Goal: Task Accomplishment & Management: Use online tool/utility

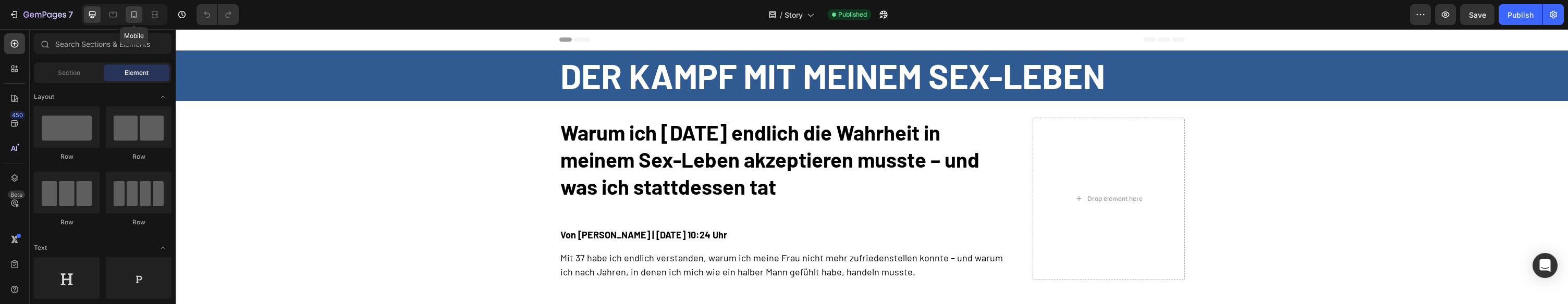
click at [139, 17] on div at bounding box center [134, 15] width 17 height 17
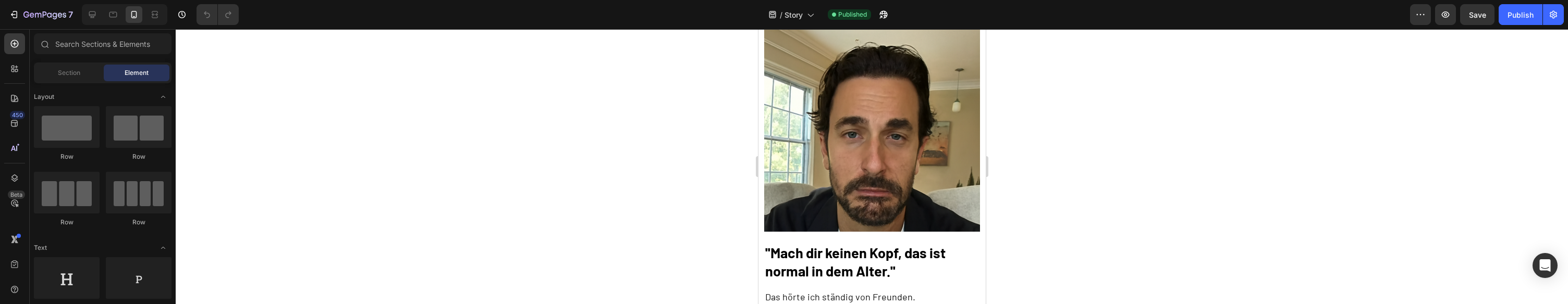
scroll to position [315, 0]
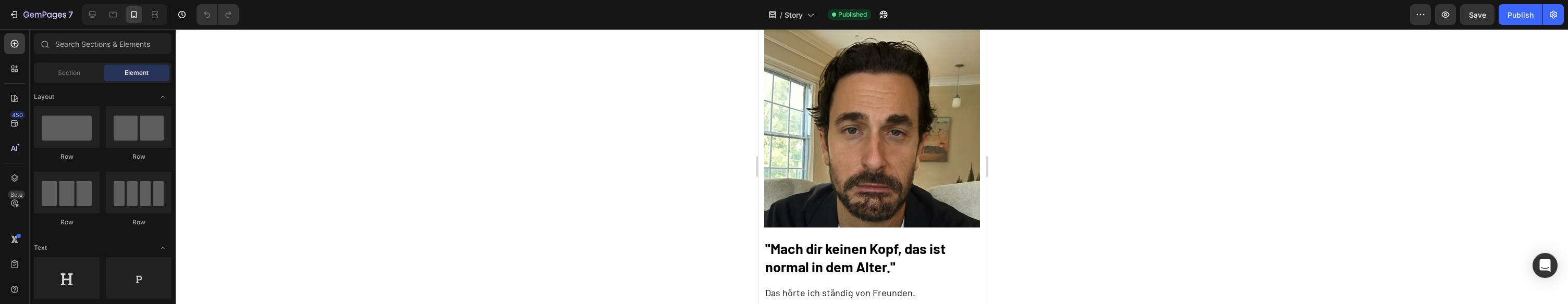
click at [852, 164] on img at bounding box center [872, 119] width 216 height 215
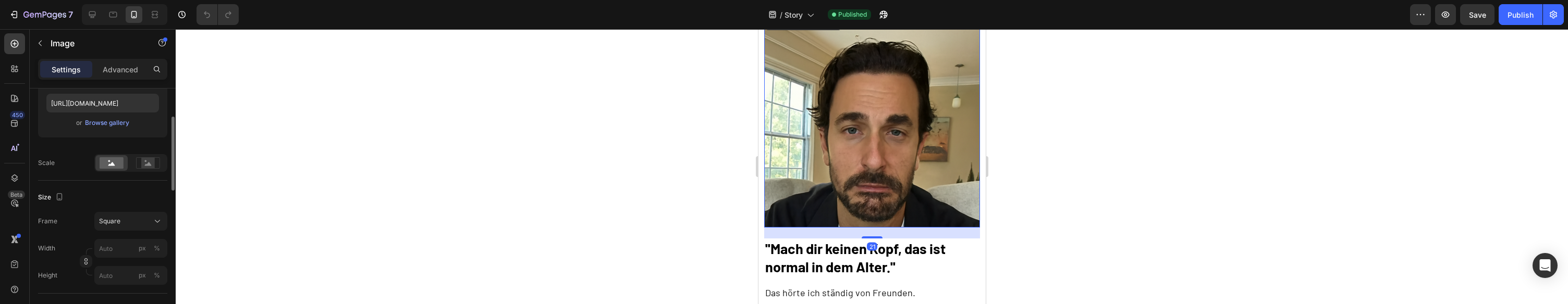
scroll to position [186, 0]
click at [115, 115] on button "Browse gallery" at bounding box center [107, 118] width 45 height 11
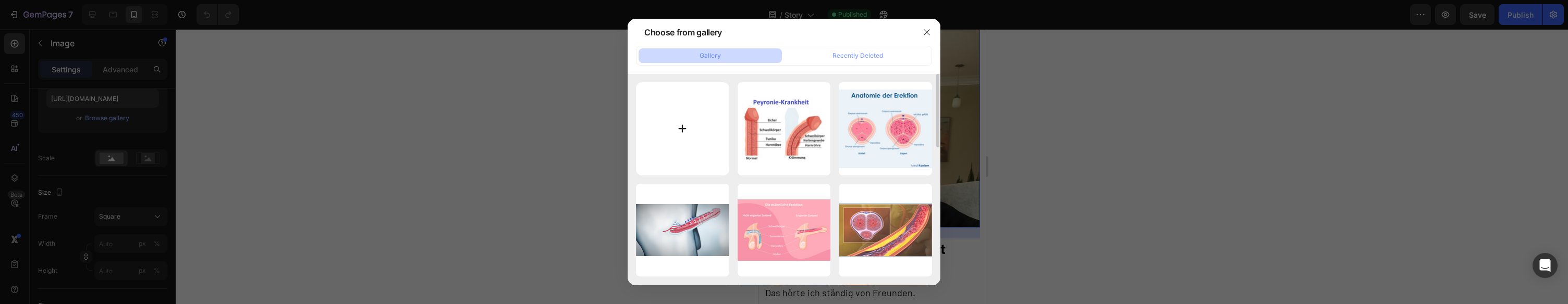
click at [709, 142] on input "file" at bounding box center [683, 129] width 94 height 94
type input "C:\fakepath\Vitalwipes_21.png"
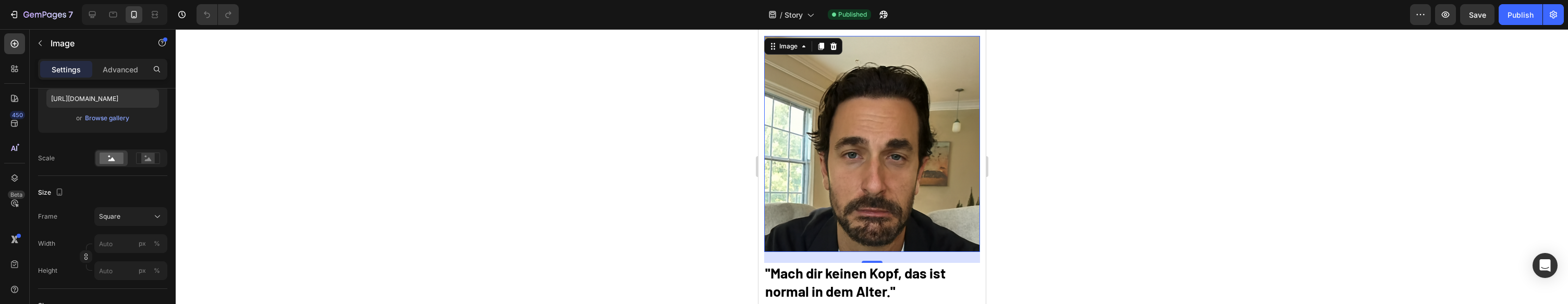
scroll to position [284, 0]
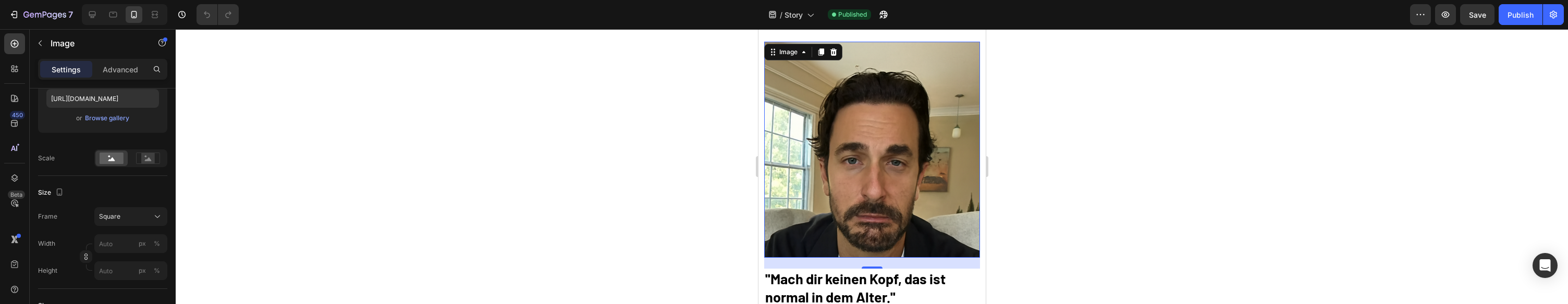
type input "https://cdn.shopify.com/s/files/1/0943/4120/2244/files/gempages_578977757858366…"
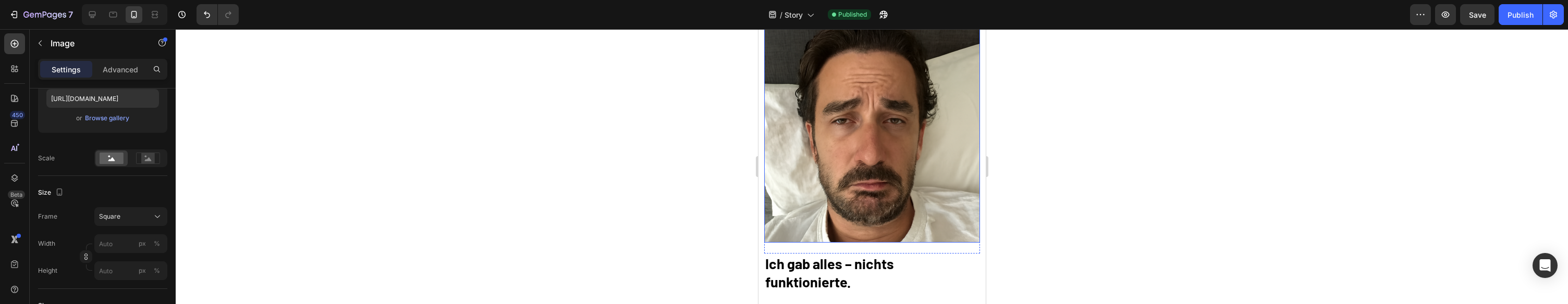
scroll to position [1133, 0]
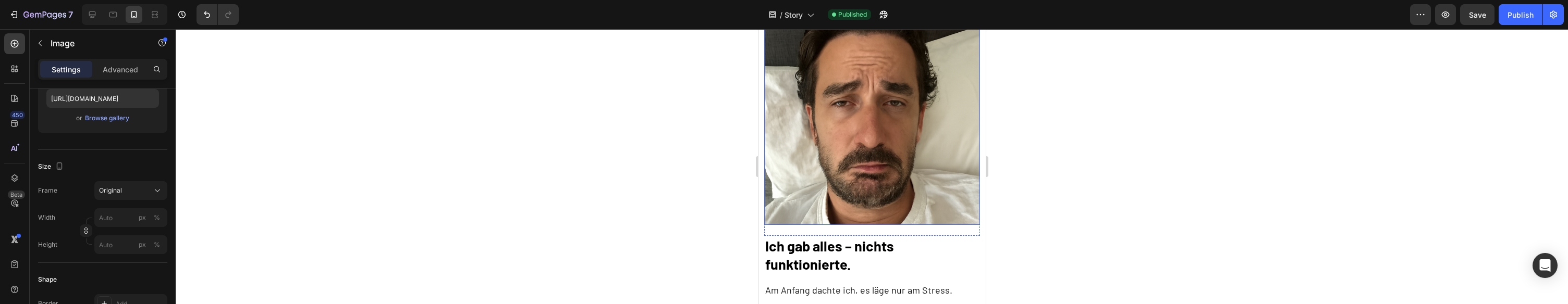
click at [874, 131] on img at bounding box center [872, 117] width 216 height 215
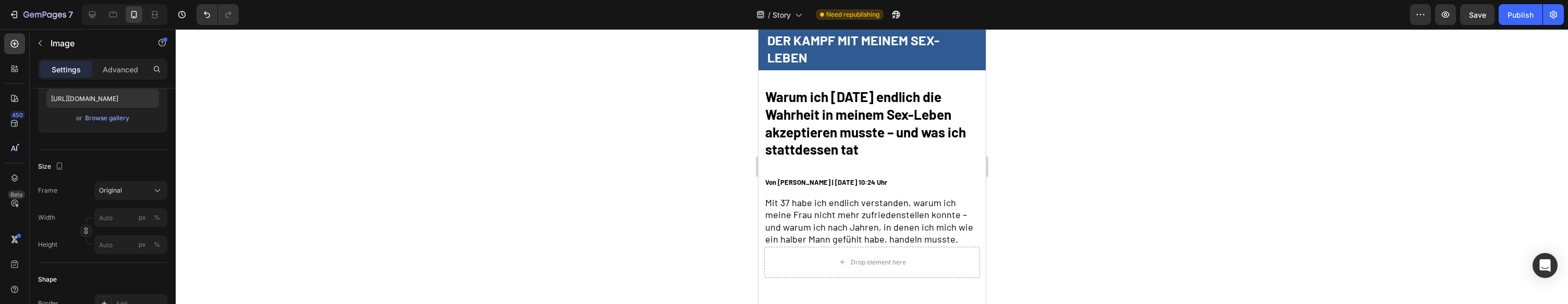
scroll to position [0, 0]
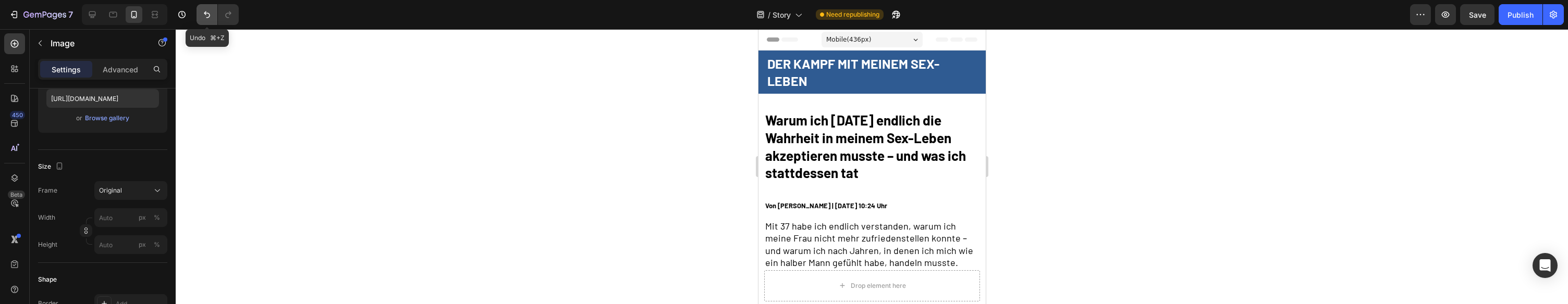
click at [205, 16] on icon "Undo/Redo" at bounding box center [206, 14] width 11 height 11
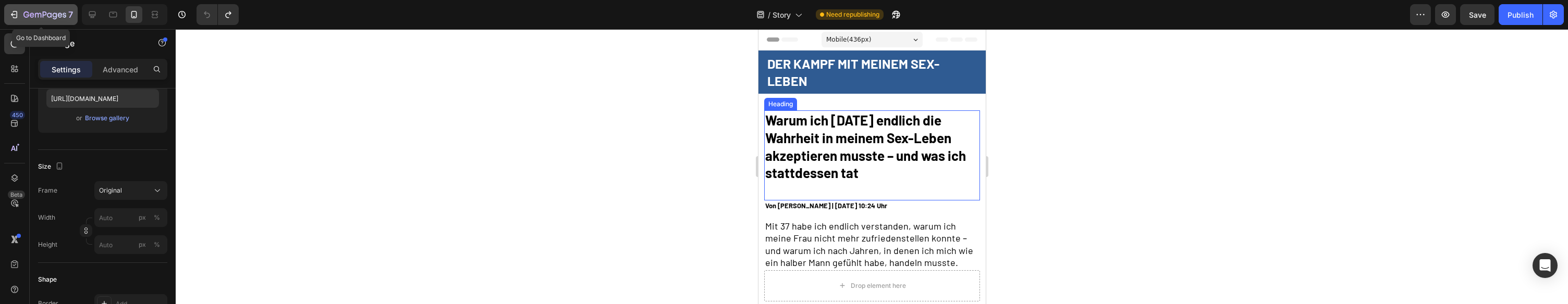
click at [21, 14] on div "7" at bounding box center [40, 15] width 64 height 13
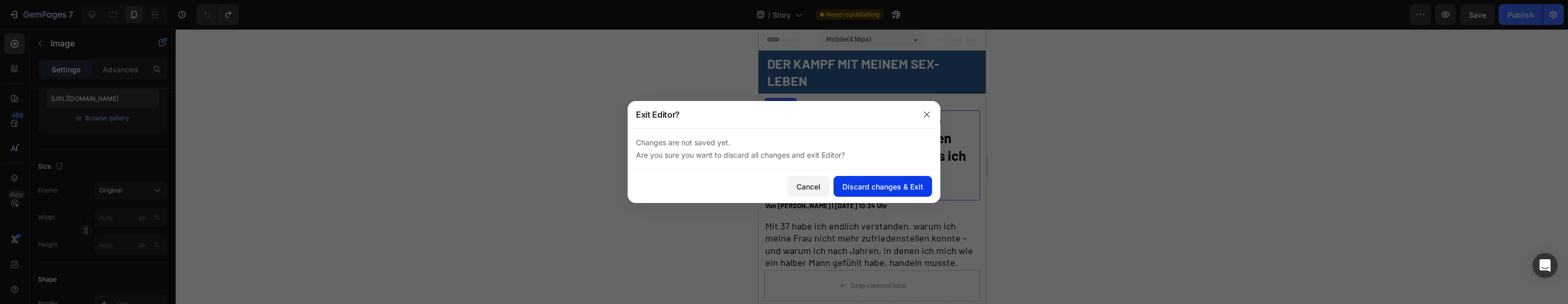
click at [872, 183] on div "Discard changes & Exit" at bounding box center [883, 186] width 81 height 11
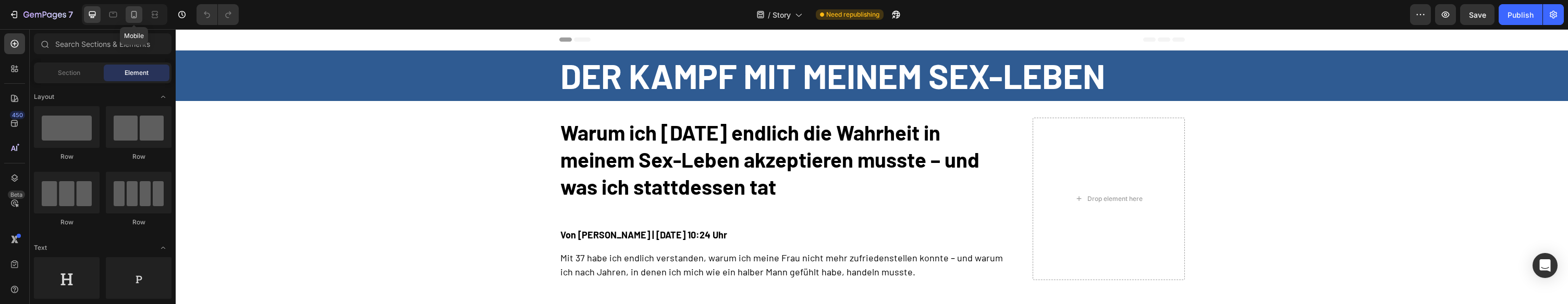
click at [135, 22] on div at bounding box center [134, 15] width 17 height 17
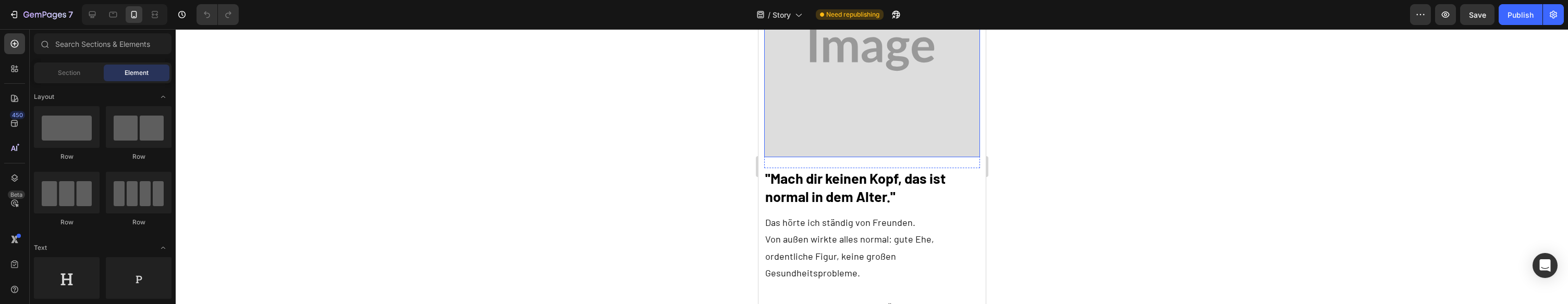
scroll to position [383, 0]
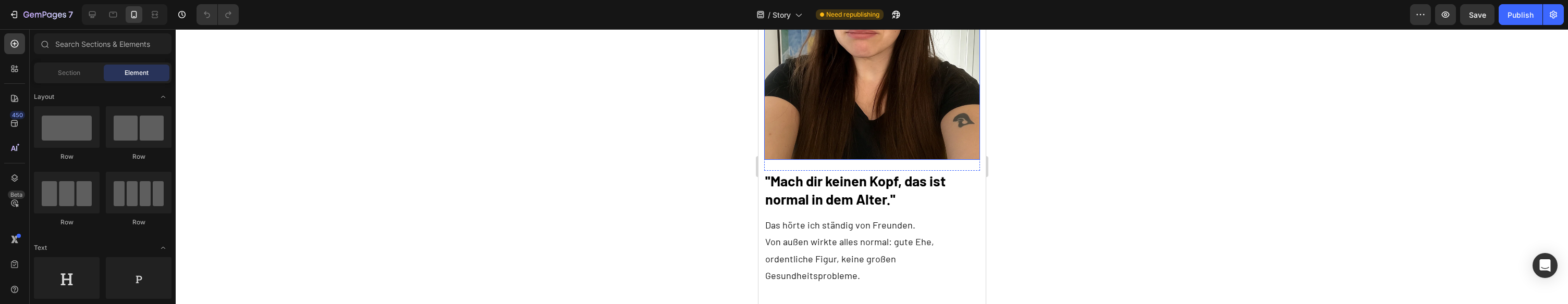
click at [916, 98] on img at bounding box center [872, 52] width 216 height 215
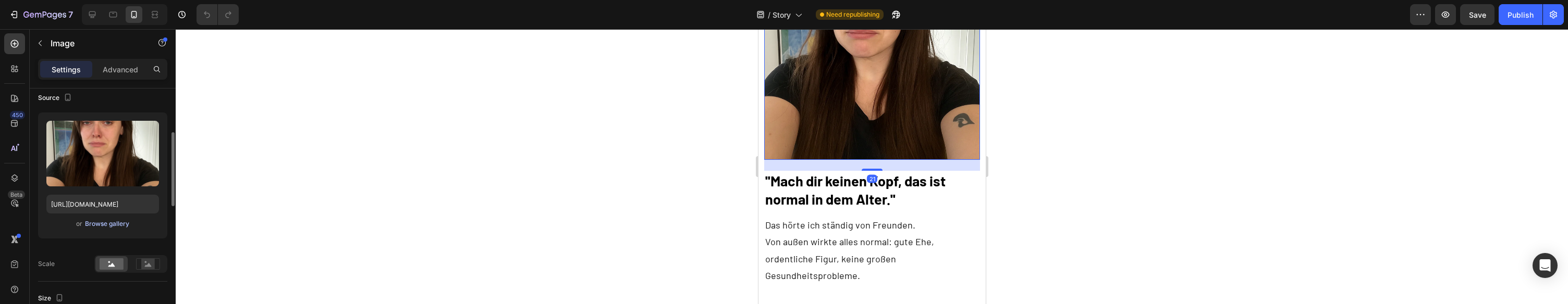
scroll to position [99, 0]
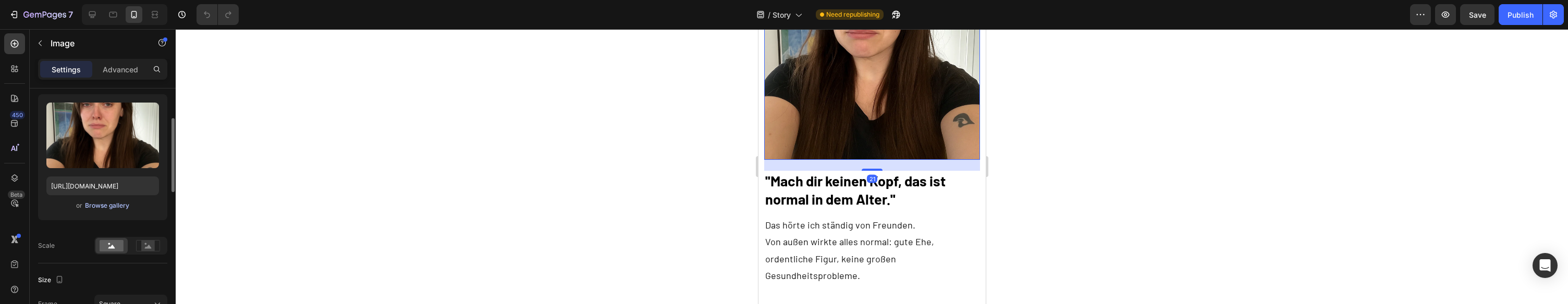
click at [100, 205] on div "Browse gallery" at bounding box center [107, 206] width 44 height 9
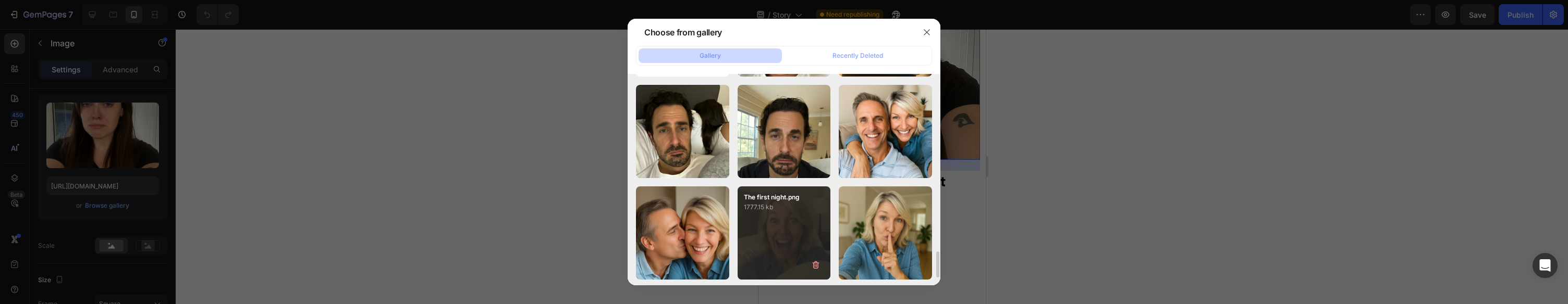
scroll to position [779, 0]
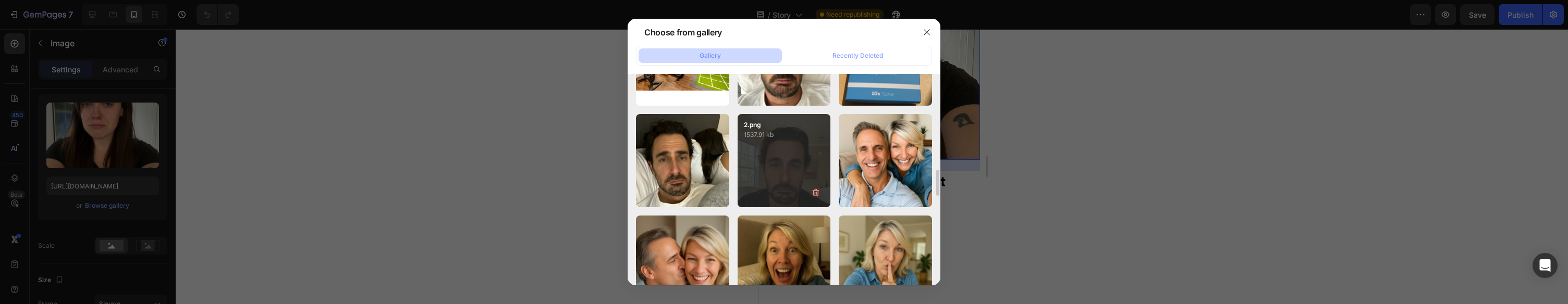
click at [792, 170] on div "2.png 1537.91 kb" at bounding box center [784, 161] width 94 height 94
type input "https://cdn.shopify.com/s/files/1/0943/4120/2244/files/gempages_578977757858366…"
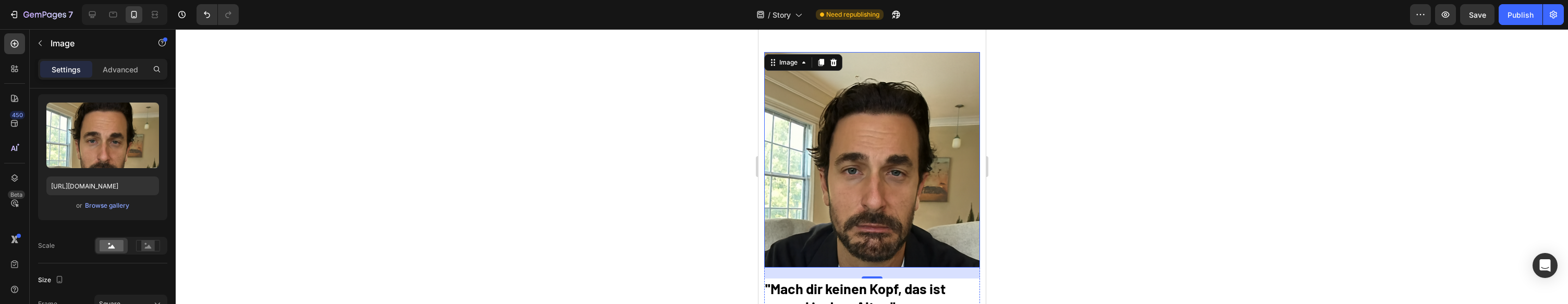
scroll to position [269, 0]
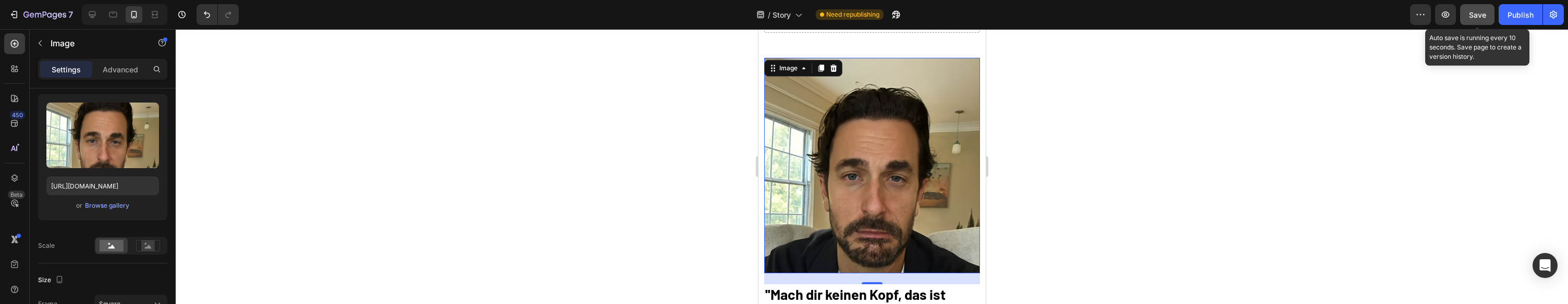
click at [1469, 14] on button "Save" at bounding box center [1477, 14] width 35 height 21
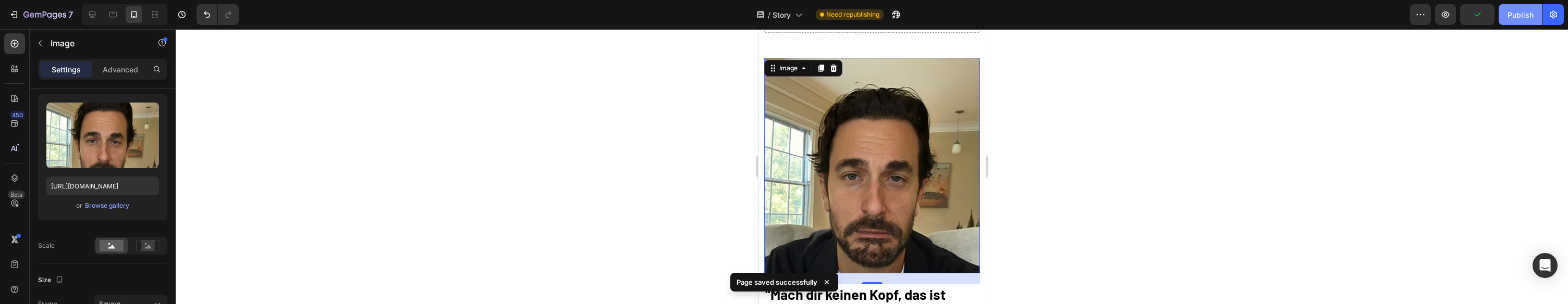
click at [1524, 10] on div "Publish" at bounding box center [1520, 14] width 26 height 11
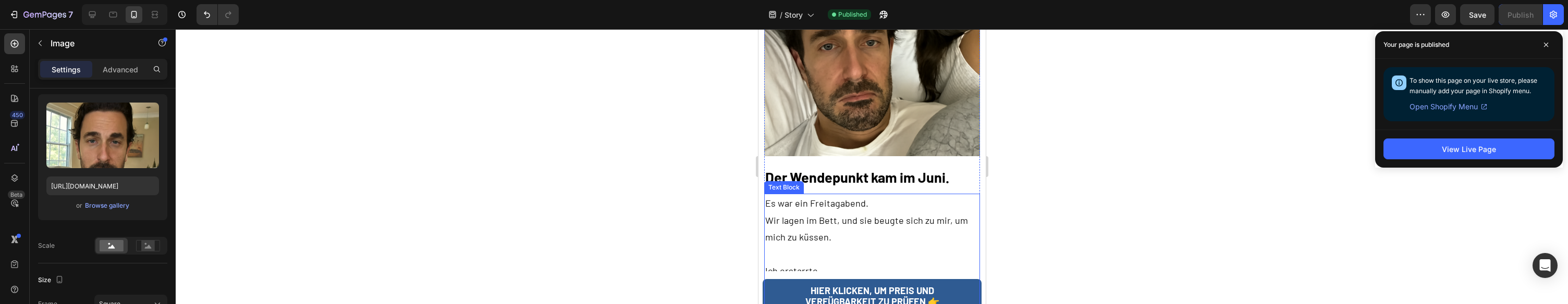
scroll to position [1884, 0]
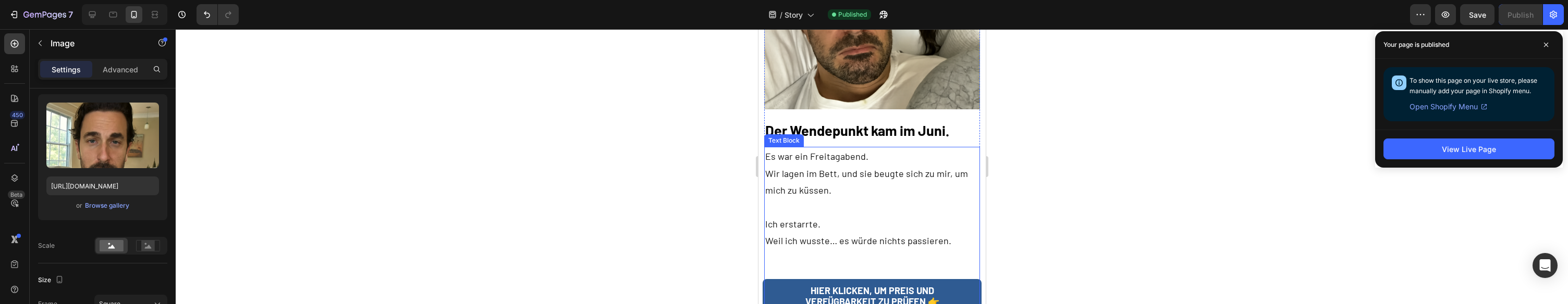
click at [894, 148] on p "Es war ein Freitagabend." at bounding box center [871, 157] width 213 height 17
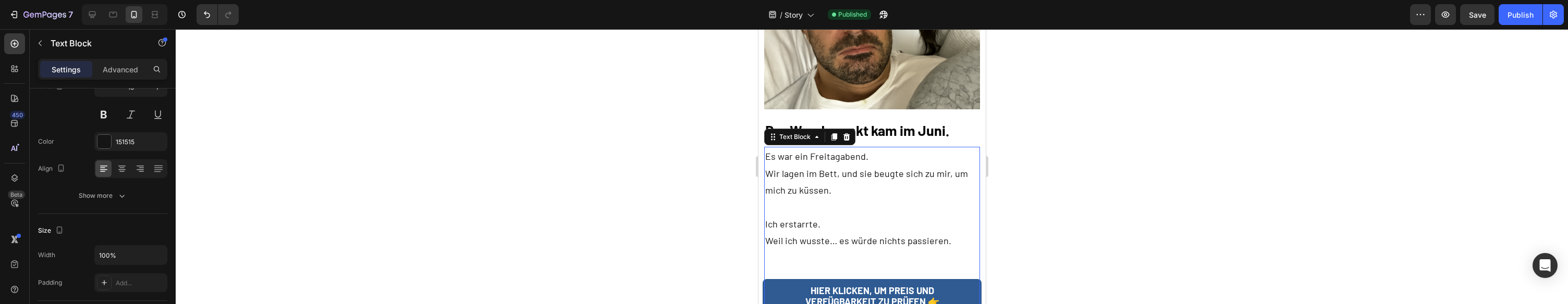
scroll to position [0, 0]
click at [880, 83] on img at bounding box center [872, 1] width 216 height 215
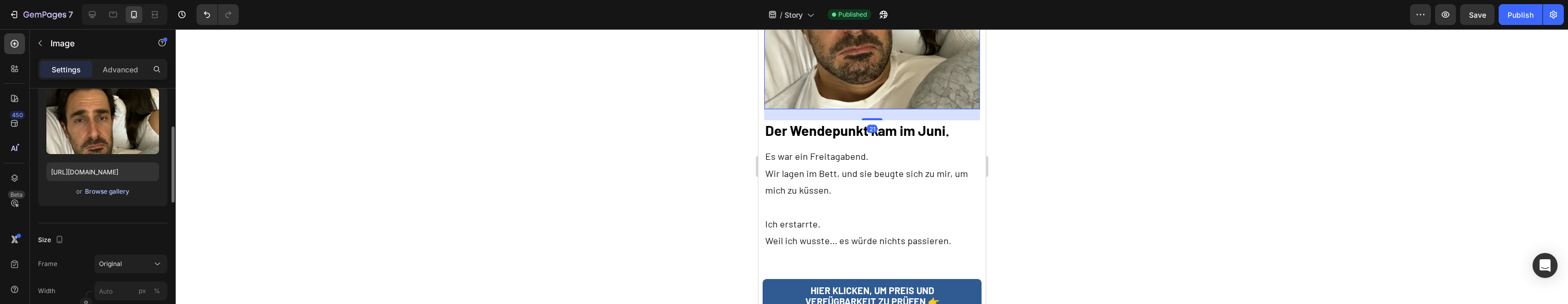
scroll to position [115, 0]
click at [106, 188] on div "Browse gallery" at bounding box center [107, 189] width 44 height 9
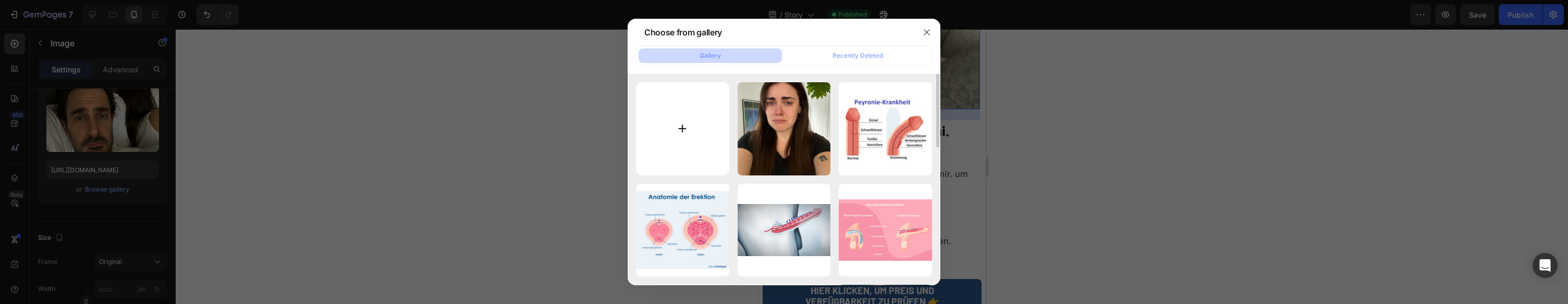
click at [690, 124] on input "file" at bounding box center [683, 129] width 94 height 94
type input "C:\fakepath\82a1a8bb378faa6093a5818befec4973.png"
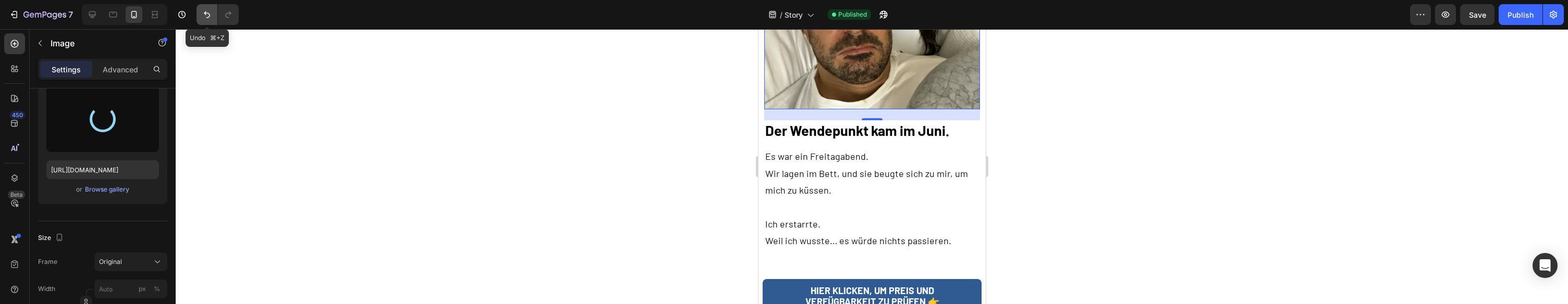
click at [202, 16] on icon "Undo/Redo" at bounding box center [206, 14] width 11 height 11
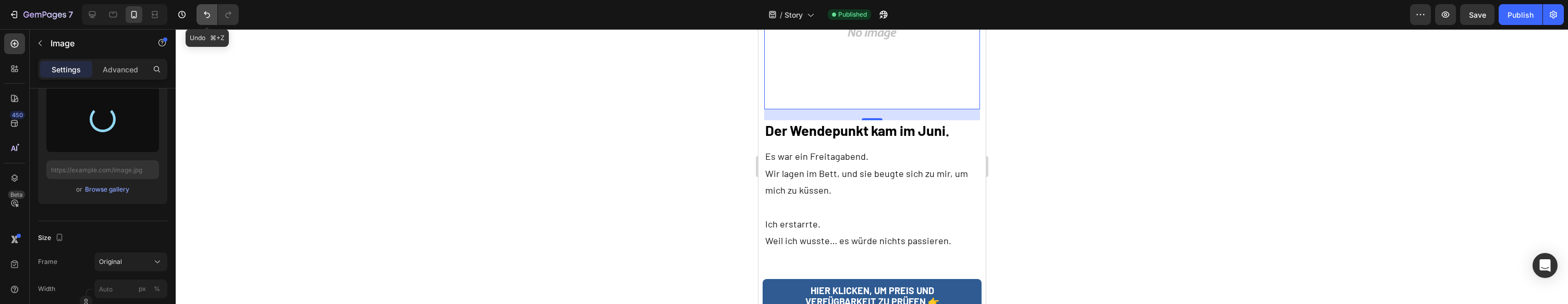
click at [204, 13] on icon "Undo/Redo" at bounding box center [206, 15] width 6 height 7
type input "https://cdn.shopify.com/s/files/1/0943/4120/2244/files/gempages_578977757858366…"
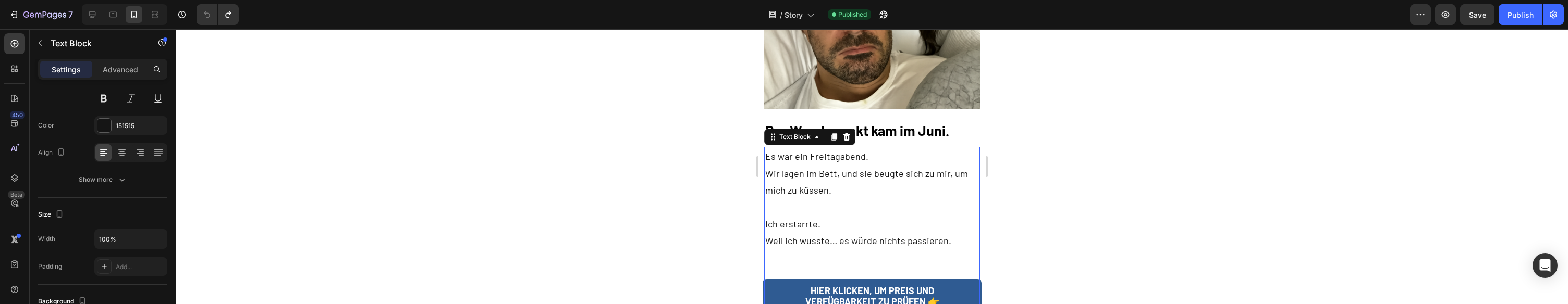
click at [845, 266] on p "Sie drehte sich ohne ein Wort um." at bounding box center [871, 275] width 213 height 17
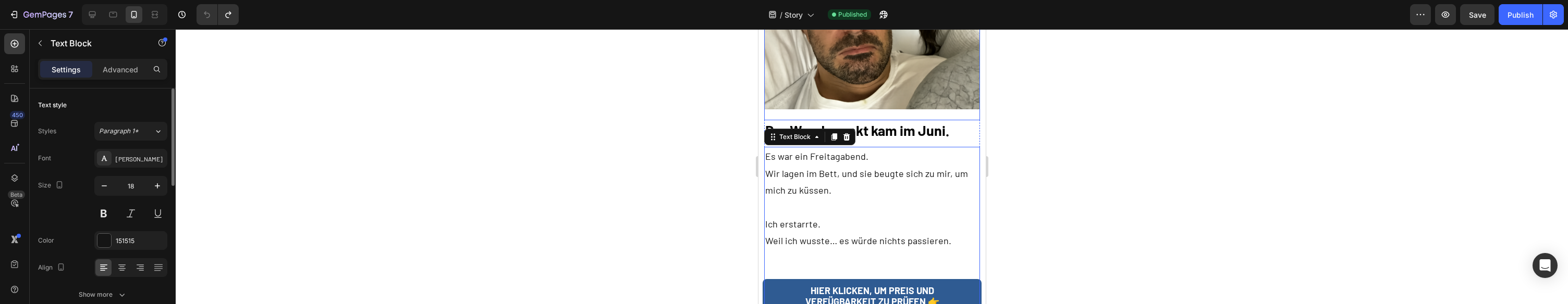
click at [901, 95] on div "Image" at bounding box center [872, 7] width 216 height 227
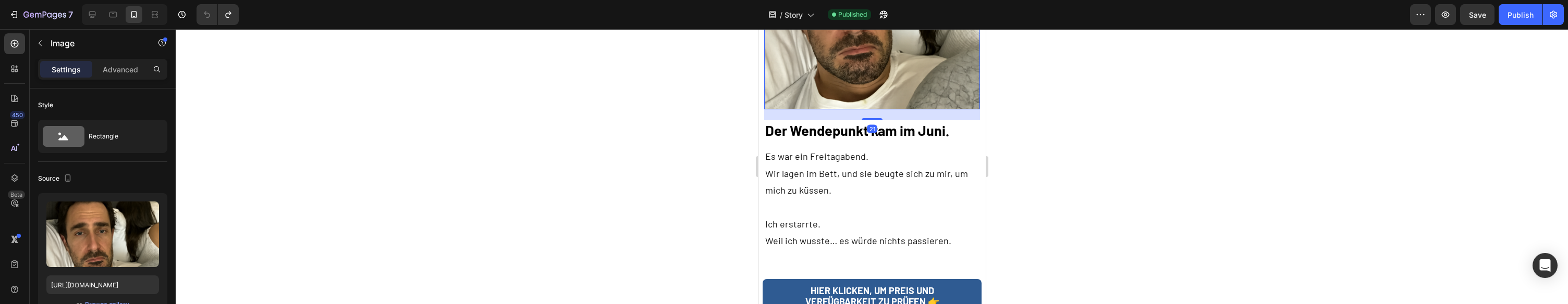
click at [865, 82] on img at bounding box center [872, 1] width 216 height 215
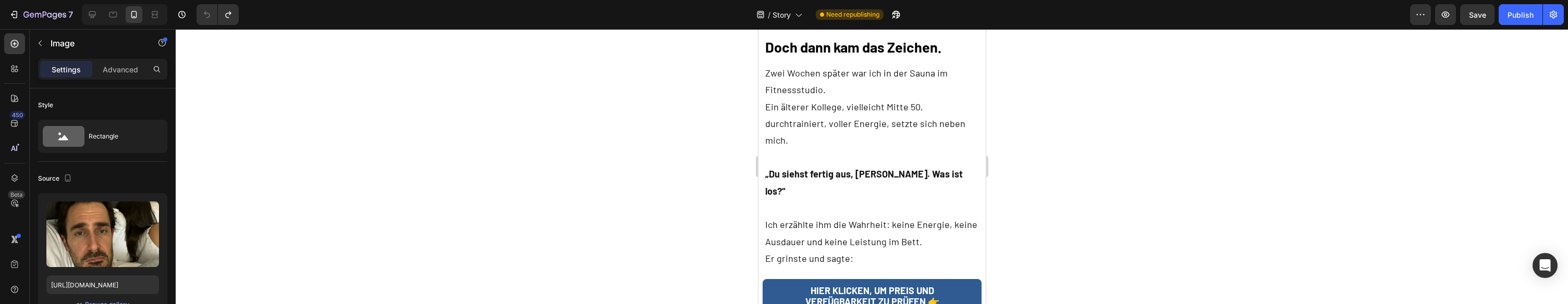
scroll to position [2486, 0]
click at [38, 16] on icon "button" at bounding box center [38, 15] width 6 height 5
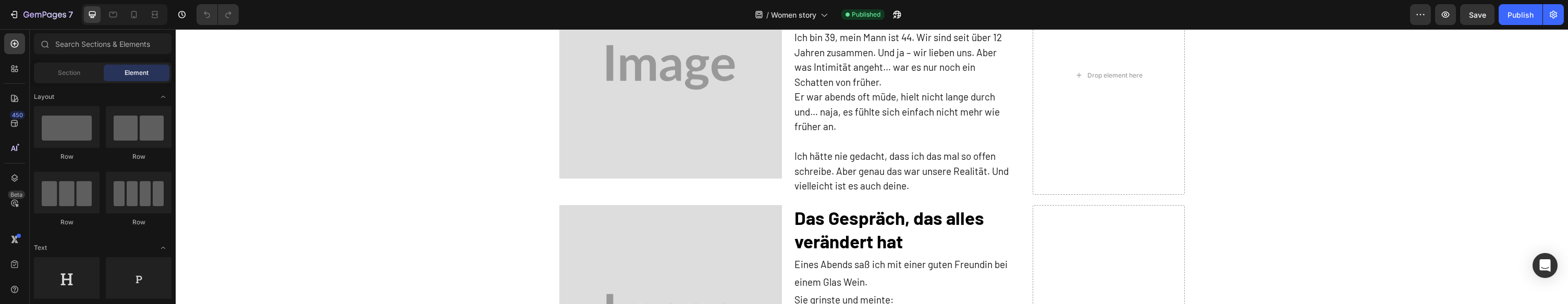
scroll to position [291, 0]
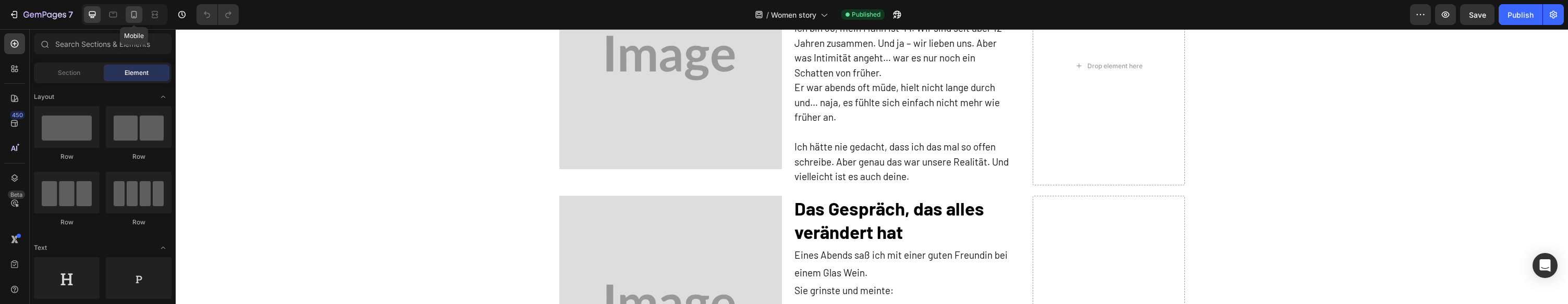
click at [128, 18] on div at bounding box center [134, 15] width 17 height 17
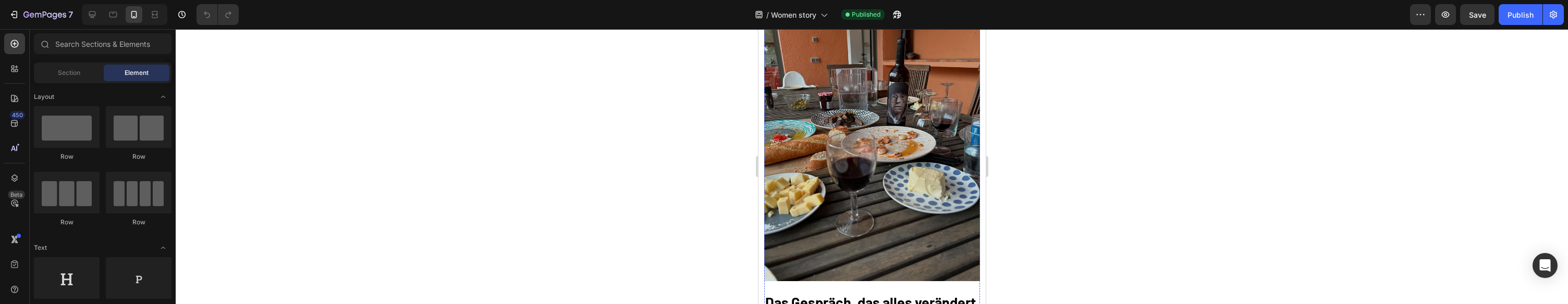
scroll to position [756, 0]
click at [837, 182] on img at bounding box center [872, 138] width 216 height 288
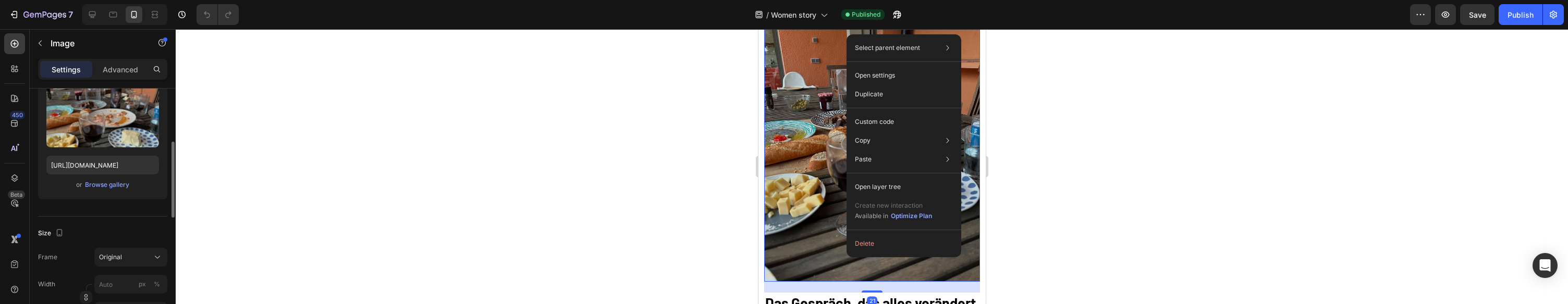
scroll to position [149, 0]
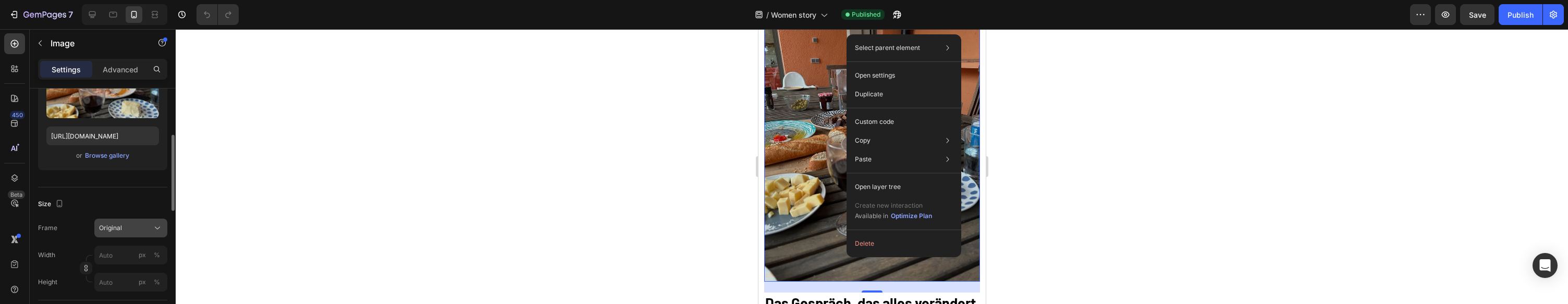
click at [111, 222] on button "Original" at bounding box center [130, 228] width 73 height 18
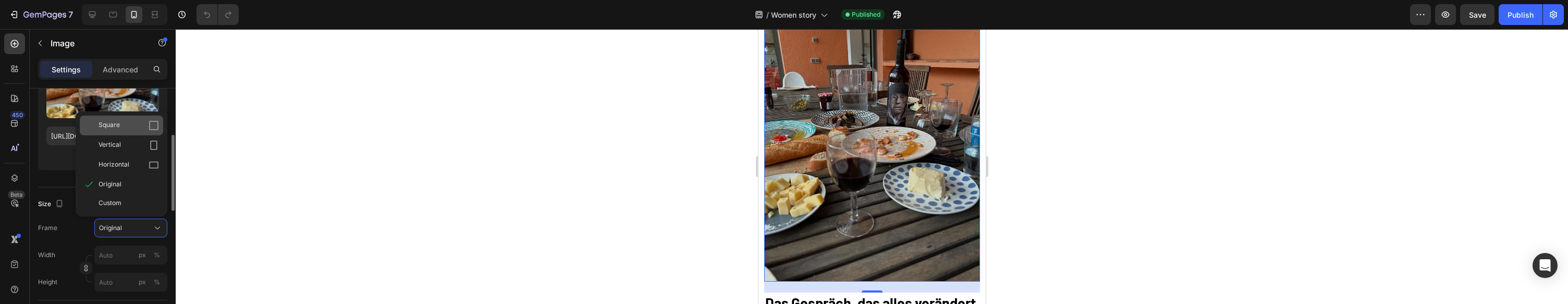
click at [121, 135] on div "Square" at bounding box center [121, 125] width 84 height 20
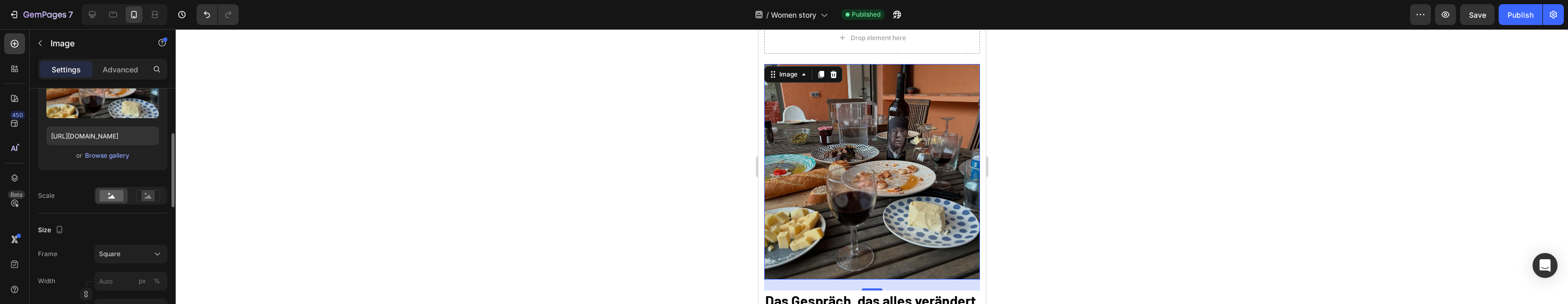
scroll to position [703, 0]
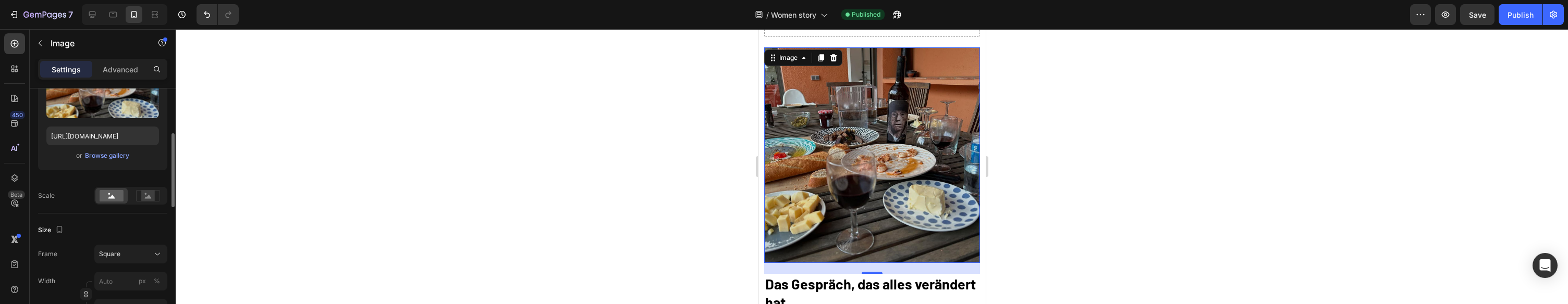
click at [862, 166] on img at bounding box center [872, 155] width 216 height 215
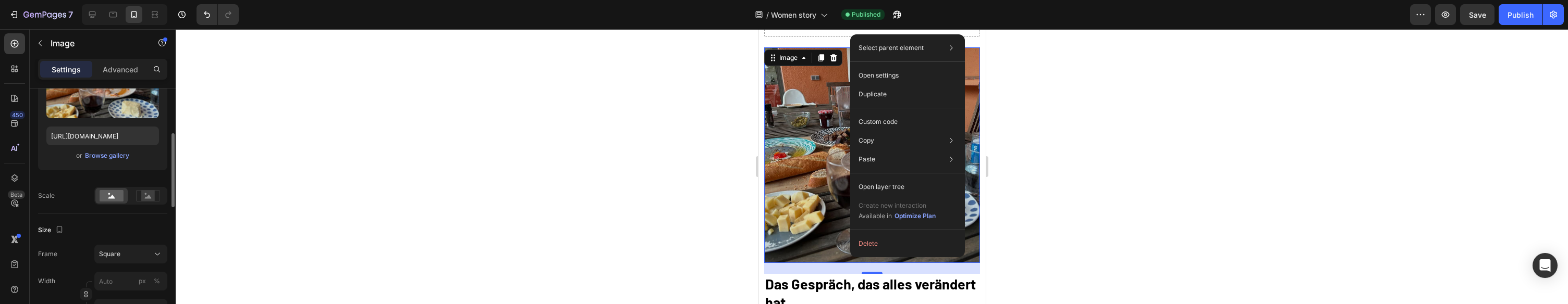
drag, startPoint x: 1073, startPoint y: 52, endPoint x: 1446, endPoint y: 0, distance: 376.6
click at [1074, 52] on div at bounding box center [872, 167] width 1392 height 275
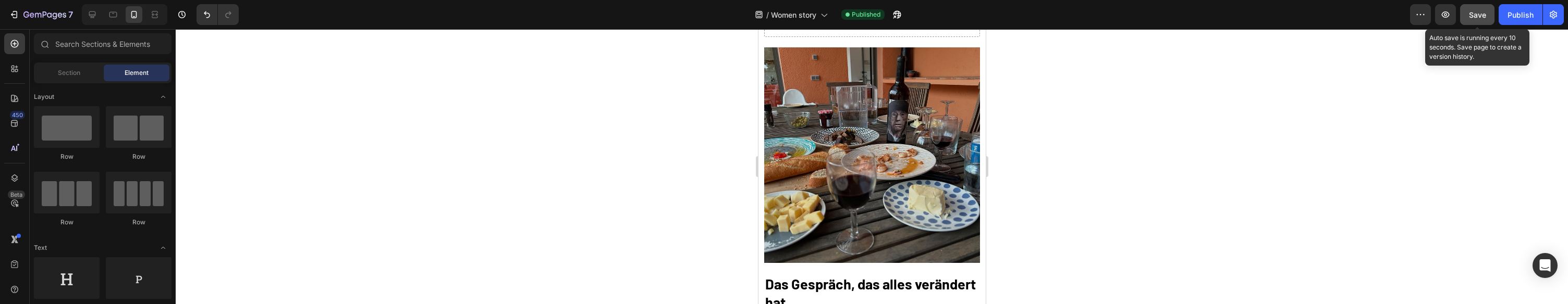
click at [1474, 9] on div "Save" at bounding box center [1477, 14] width 17 height 11
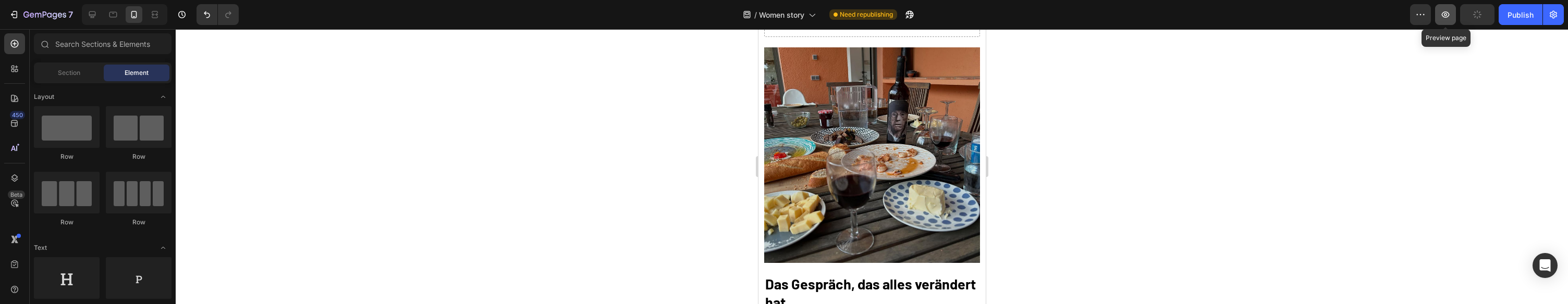
click at [1448, 14] on icon "button" at bounding box center [1445, 14] width 11 height 11
click at [1531, 20] on div "Publish" at bounding box center [1520, 14] width 26 height 11
click at [889, 154] on img at bounding box center [872, 155] width 216 height 215
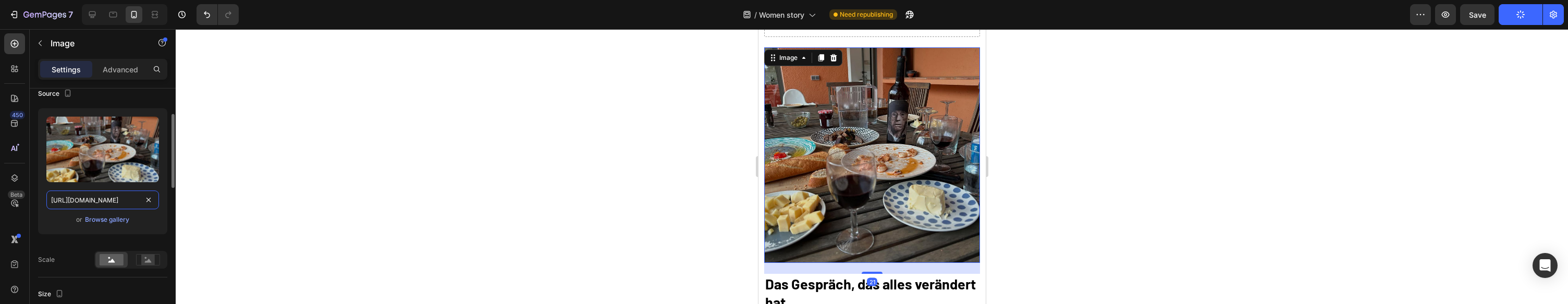
scroll to position [86, 0]
click at [108, 201] on input "https://cdn.shopify.com/s/files/1/0943/4120/2244/files/gempages_578977757858366…" at bounding box center [102, 199] width 113 height 18
click at [113, 215] on div "Browse gallery" at bounding box center [107, 218] width 44 height 9
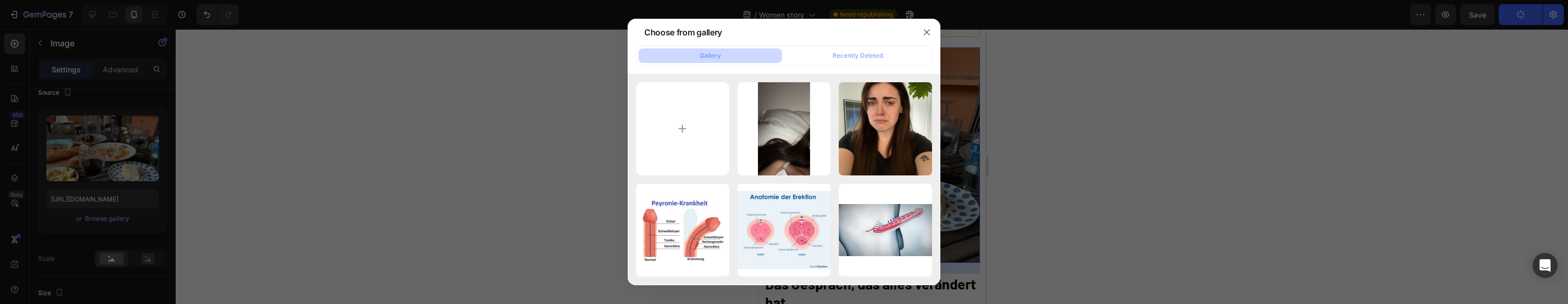
drag, startPoint x: 932, startPoint y: 29, endPoint x: 913, endPoint y: 33, distance: 19.4
click at [932, 29] on button "button" at bounding box center [927, 33] width 17 height 17
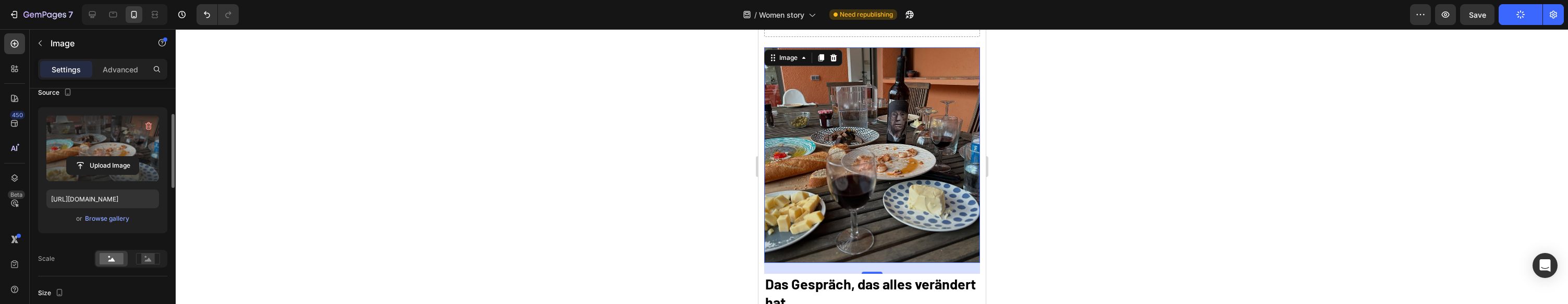
click at [115, 152] on label at bounding box center [102, 148] width 113 height 66
click at [115, 157] on input "file" at bounding box center [102, 165] width 72 height 18
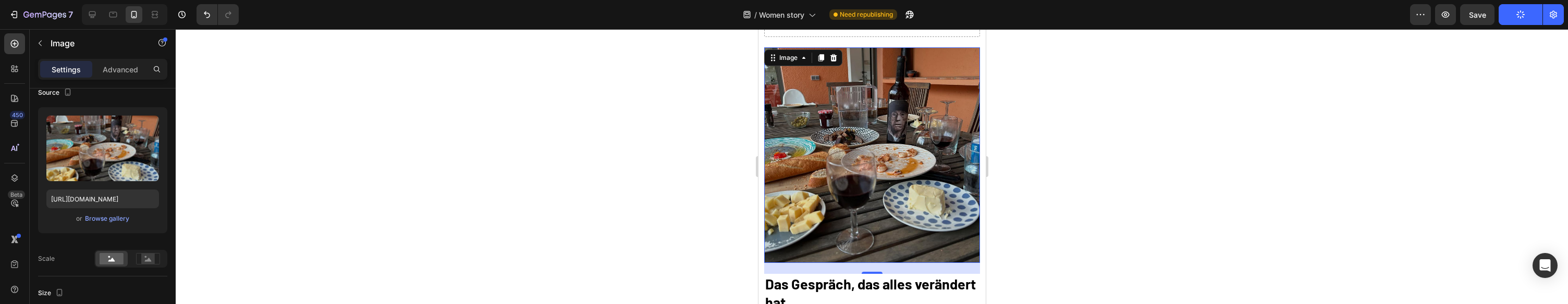
click at [897, 147] on img at bounding box center [872, 155] width 216 height 215
drag, startPoint x: 460, startPoint y: 64, endPoint x: 216, endPoint y: 47, distance: 244.6
click at [441, 62] on div at bounding box center [872, 167] width 1392 height 275
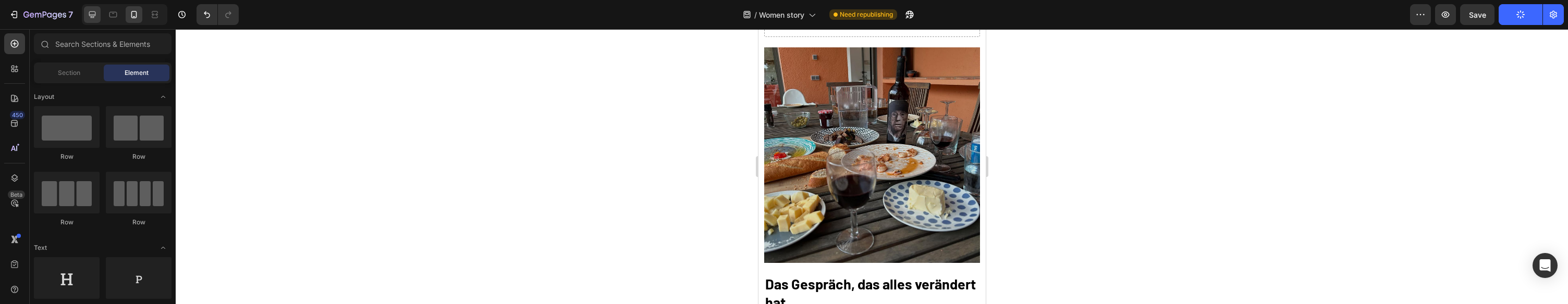
click at [82, 17] on div at bounding box center [124, 14] width 86 height 21
click at [88, 16] on icon at bounding box center [92, 14] width 11 height 11
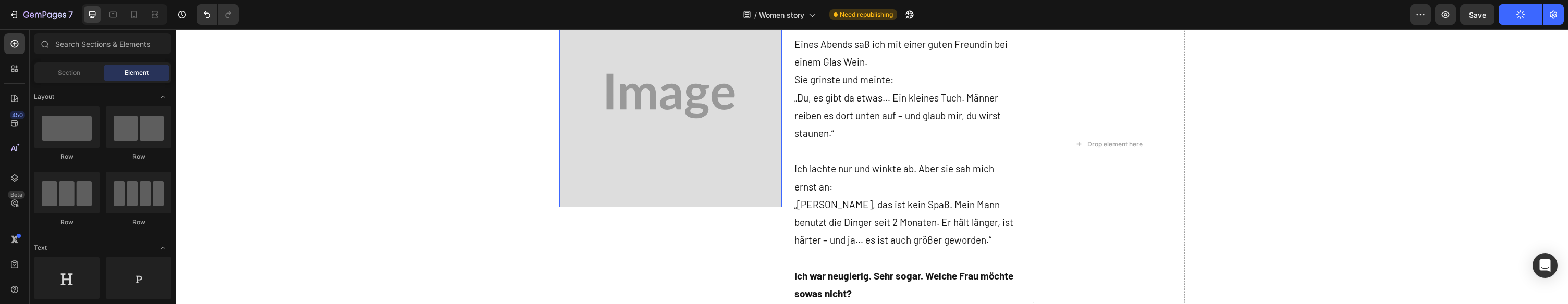
scroll to position [475, 0]
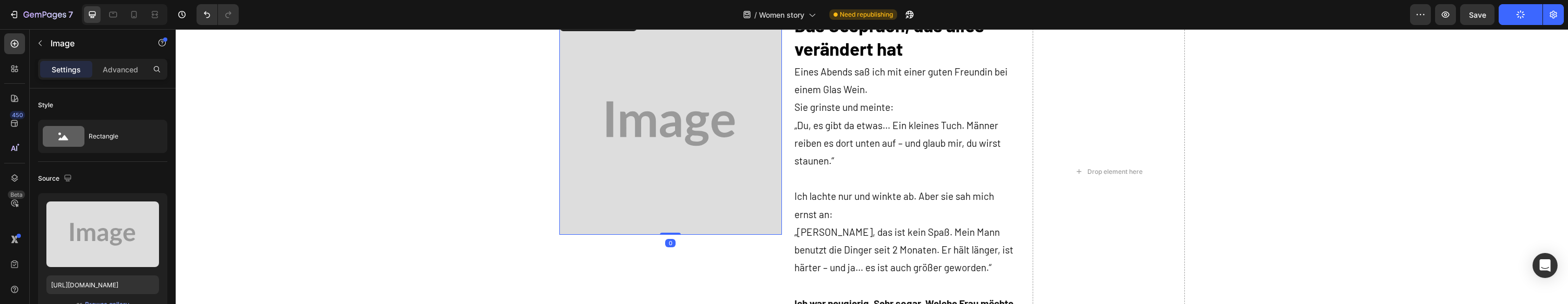
click at [716, 136] on img at bounding box center [671, 124] width 223 height 223
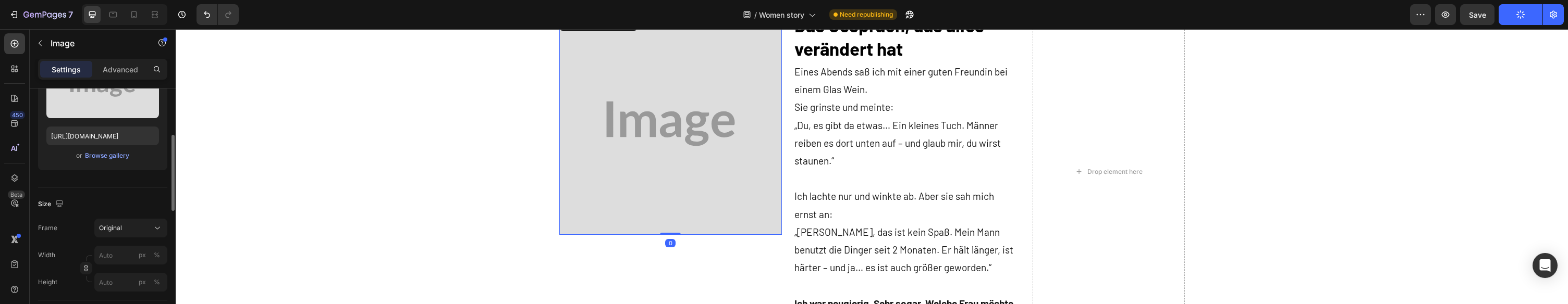
scroll to position [163, 0]
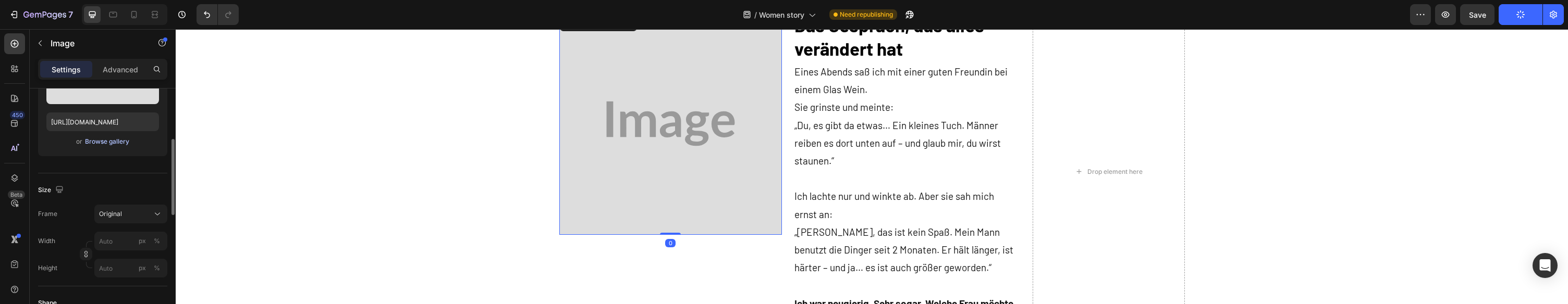
click at [118, 139] on div "Browse gallery" at bounding box center [107, 141] width 44 height 9
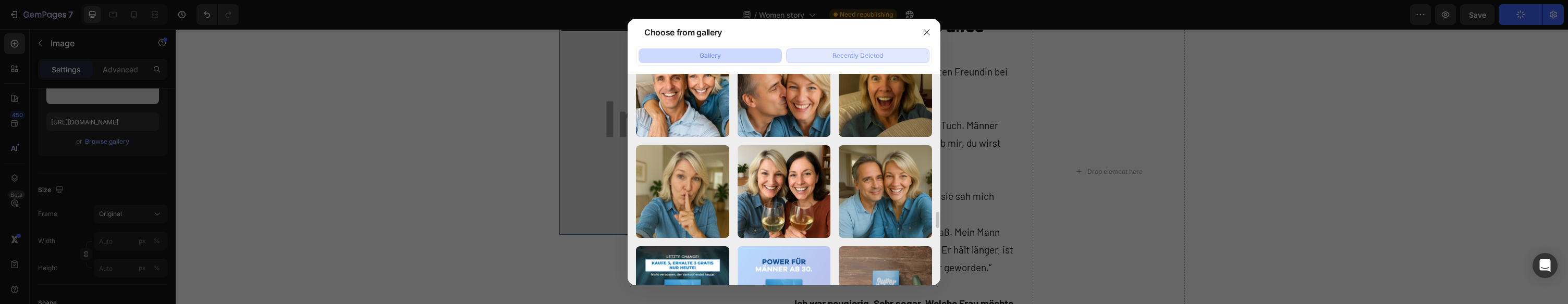
scroll to position [918, 0]
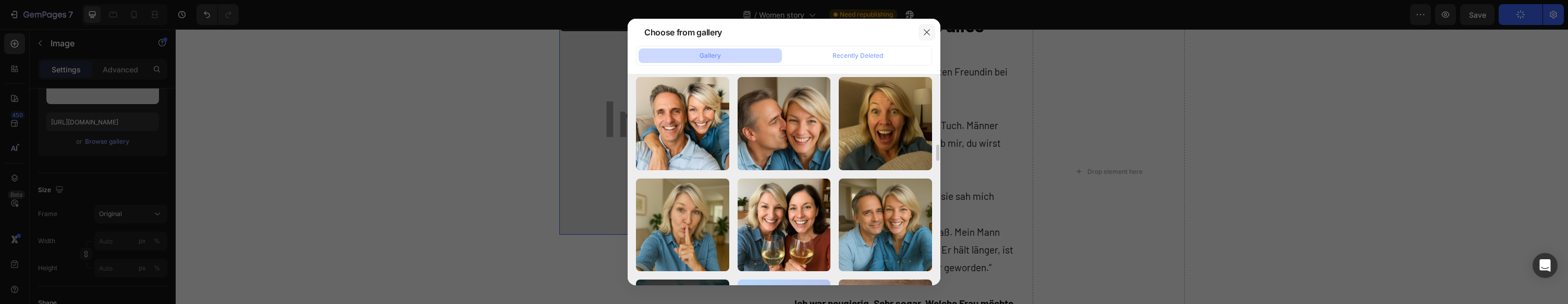
click at [930, 32] on icon "button" at bounding box center [927, 33] width 9 height 9
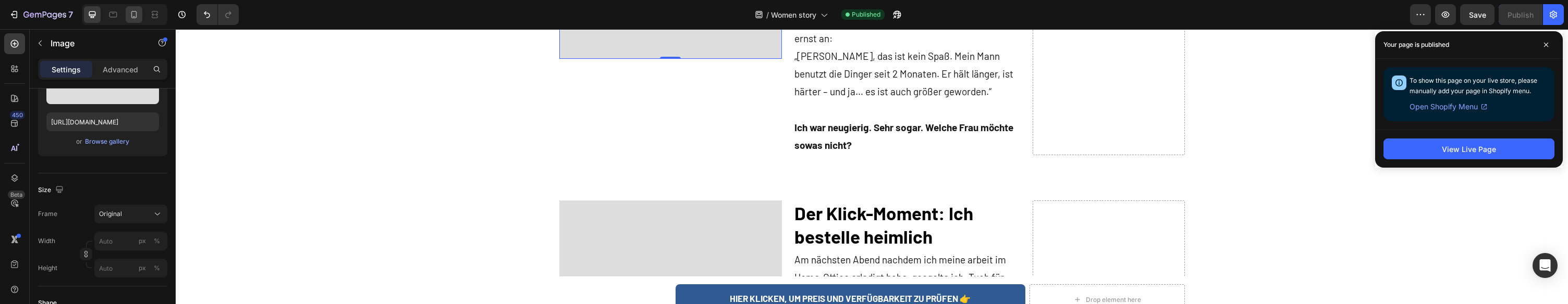
drag, startPoint x: 143, startPoint y: 18, endPoint x: 133, endPoint y: 18, distance: 10.0
click at [139, 18] on div at bounding box center [124, 14] width 86 height 21
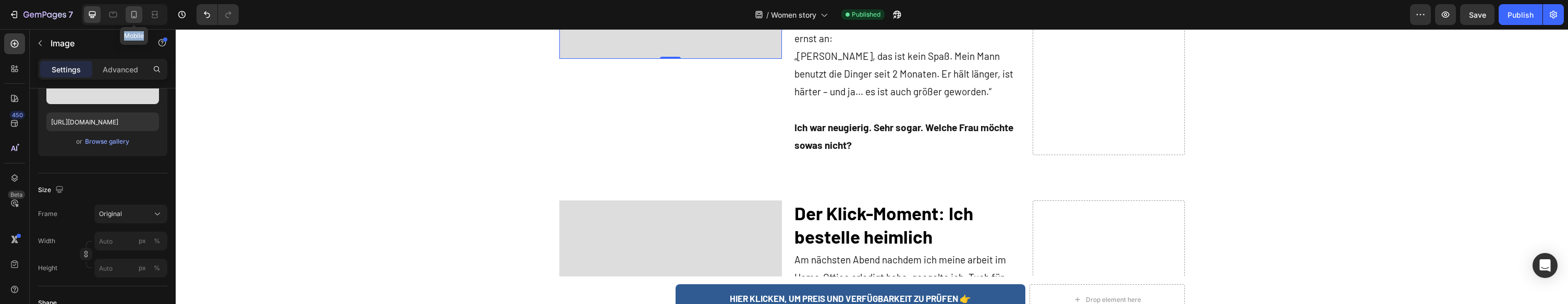
click at [133, 18] on icon at bounding box center [134, 14] width 11 height 11
type input "https://cdn.shopify.com/s/files/1/0943/4120/2244/files/gempages_578977757858366…"
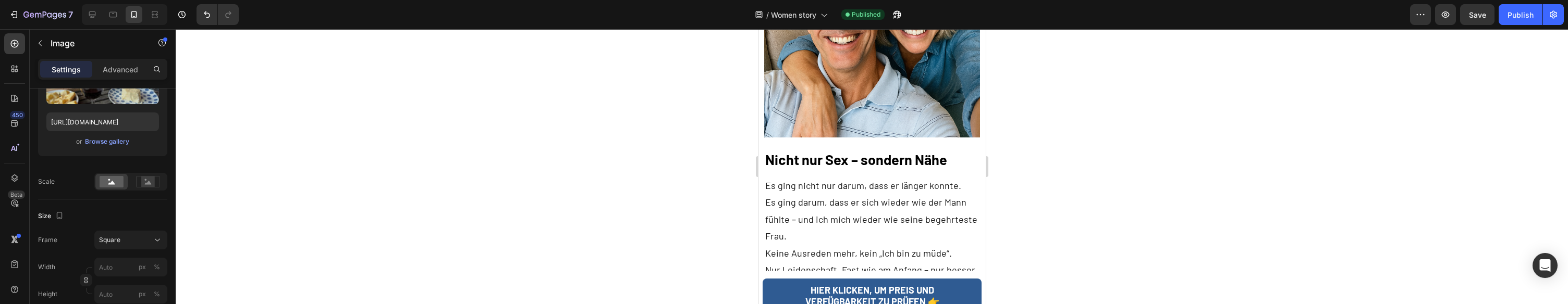
scroll to position [3148, 0]
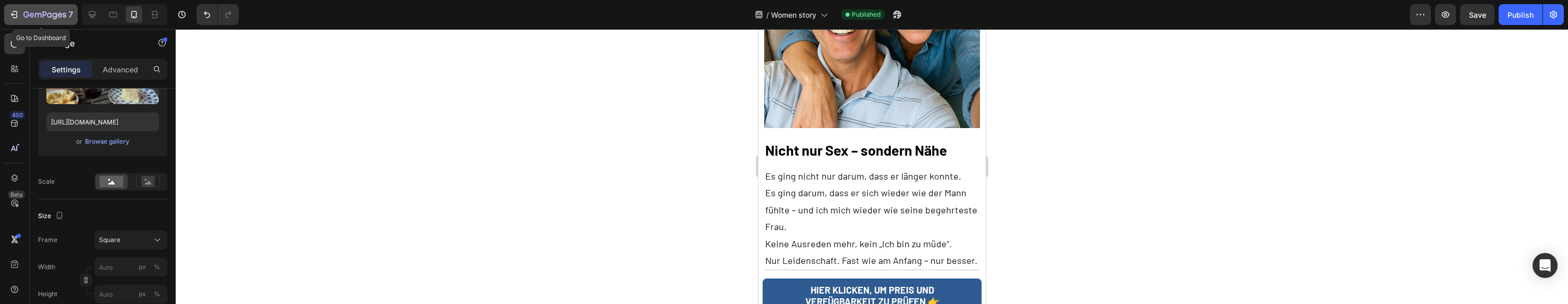
click at [7, 20] on button "7" at bounding box center [41, 14] width 74 height 21
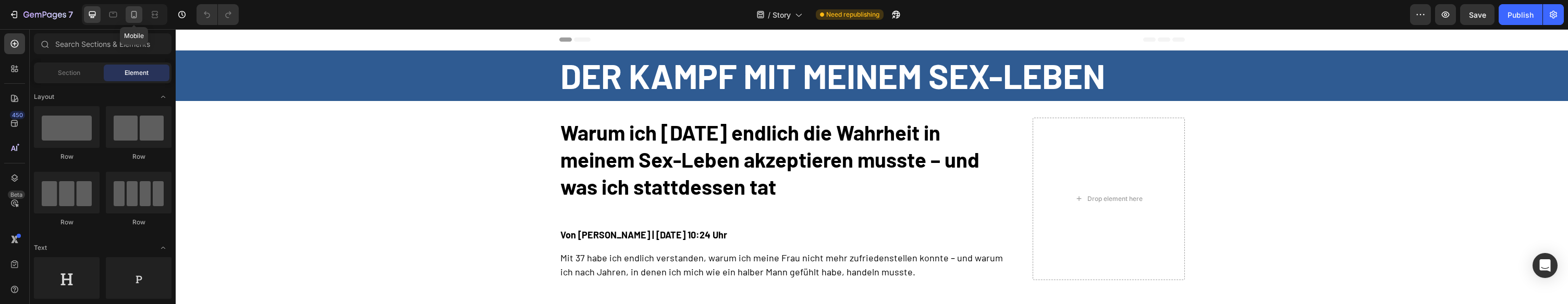
click at [132, 18] on icon at bounding box center [134, 14] width 11 height 11
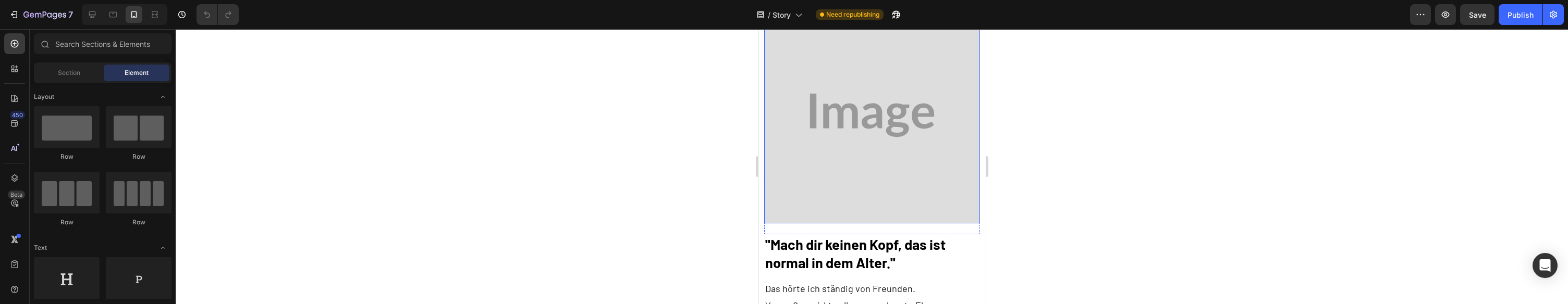
scroll to position [429, 0]
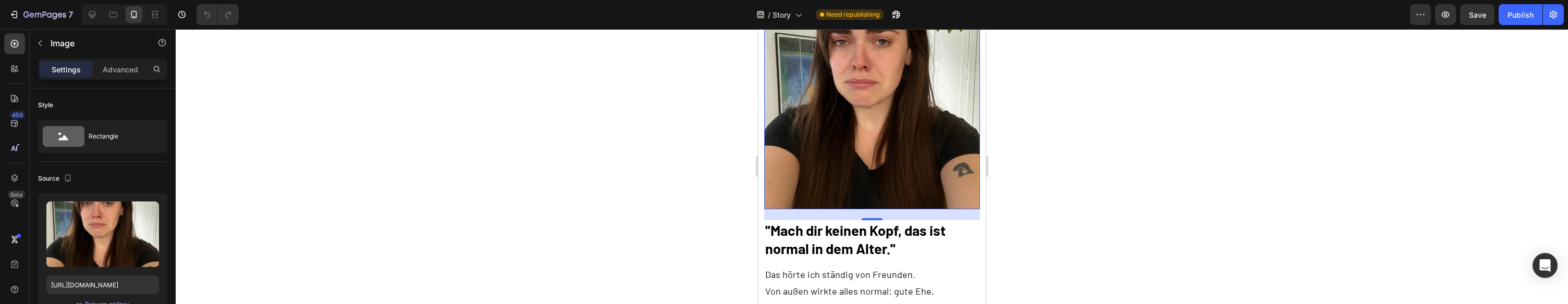
click at [879, 138] on img at bounding box center [872, 101] width 216 height 215
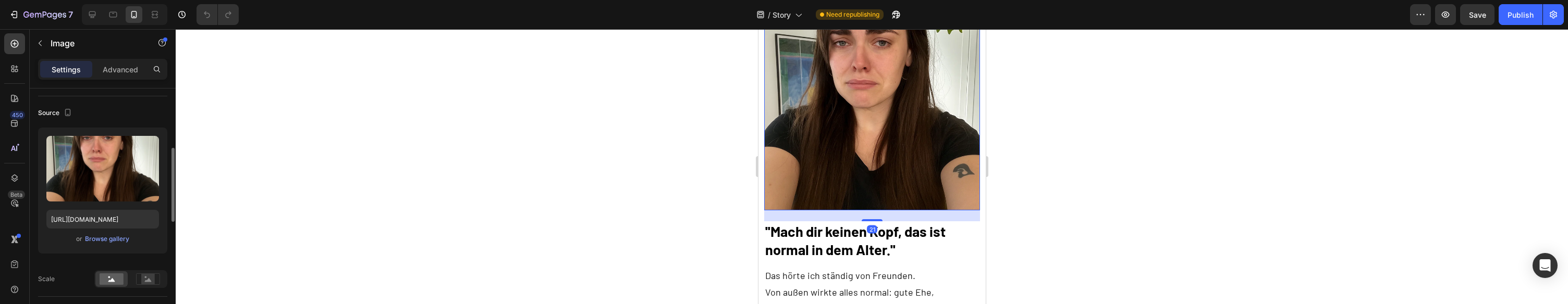
scroll to position [109, 0]
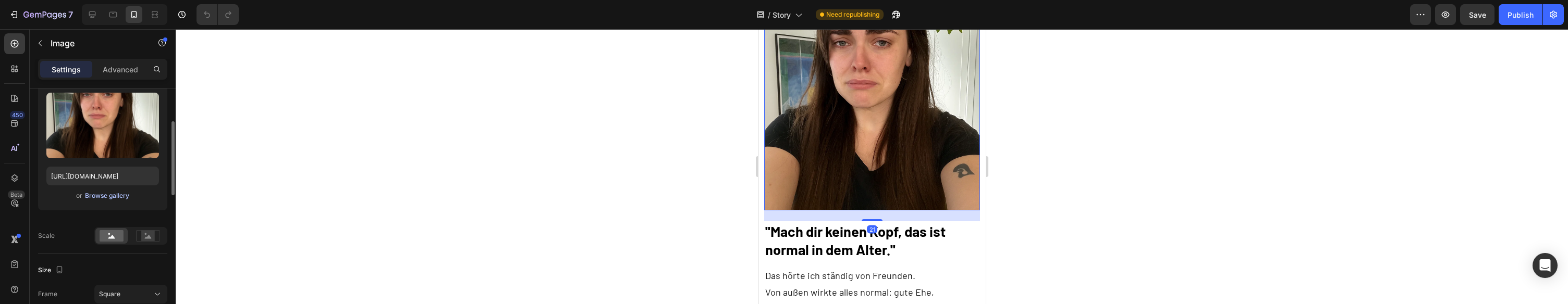
click at [109, 196] on div "Browse gallery" at bounding box center [107, 196] width 44 height 9
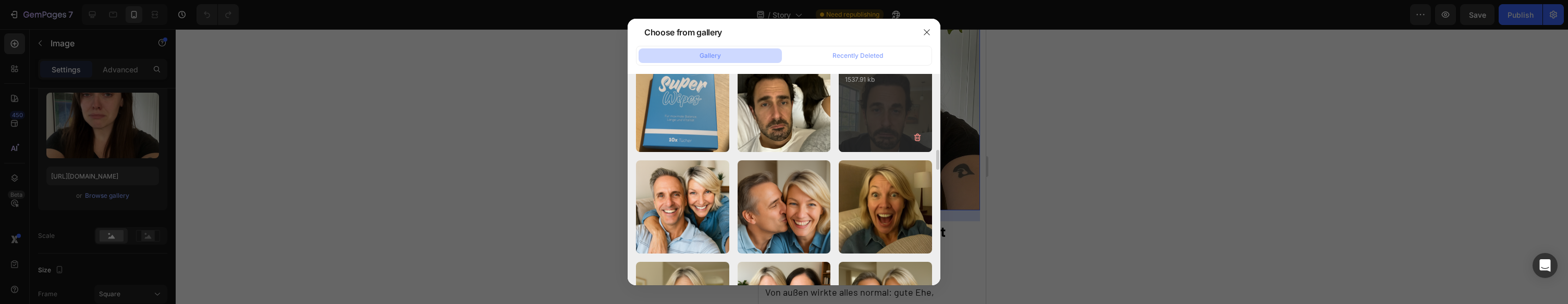
scroll to position [839, 0]
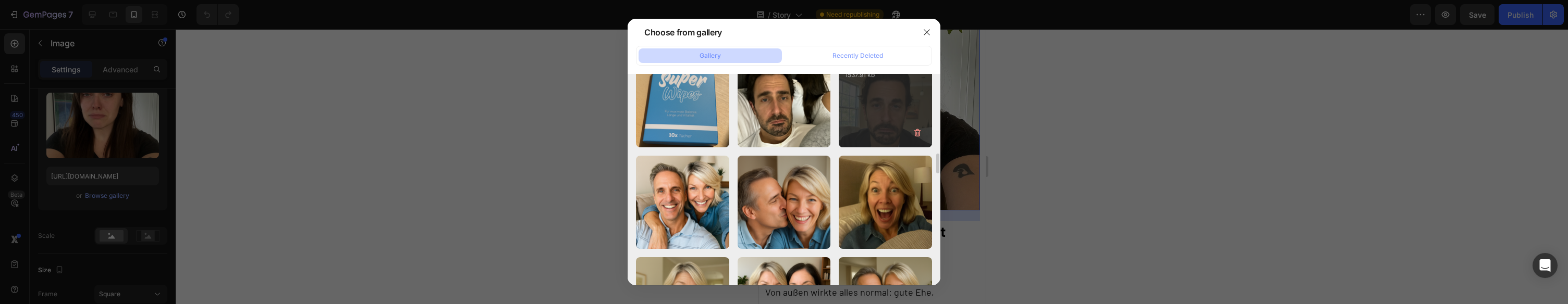
click at [884, 118] on div "2.png 1537.91 kb" at bounding box center [886, 101] width 94 height 94
type input "https://cdn.shopify.com/s/files/1/0943/4120/2244/files/gempages_578977757858366…"
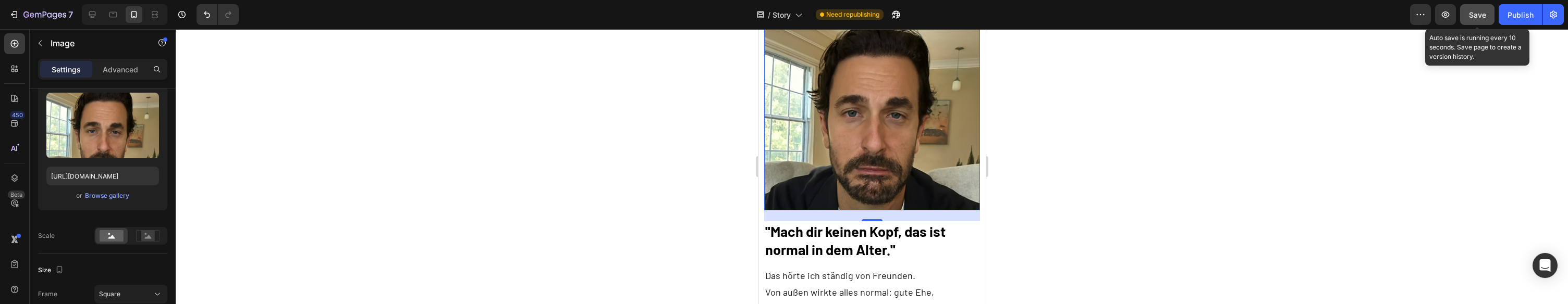
click at [1476, 16] on span "Save" at bounding box center [1477, 15] width 17 height 9
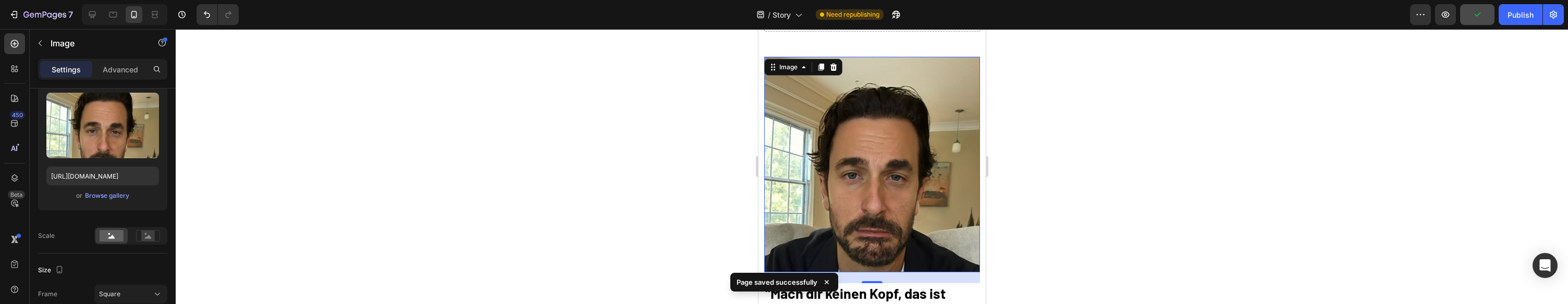
scroll to position [266, 0]
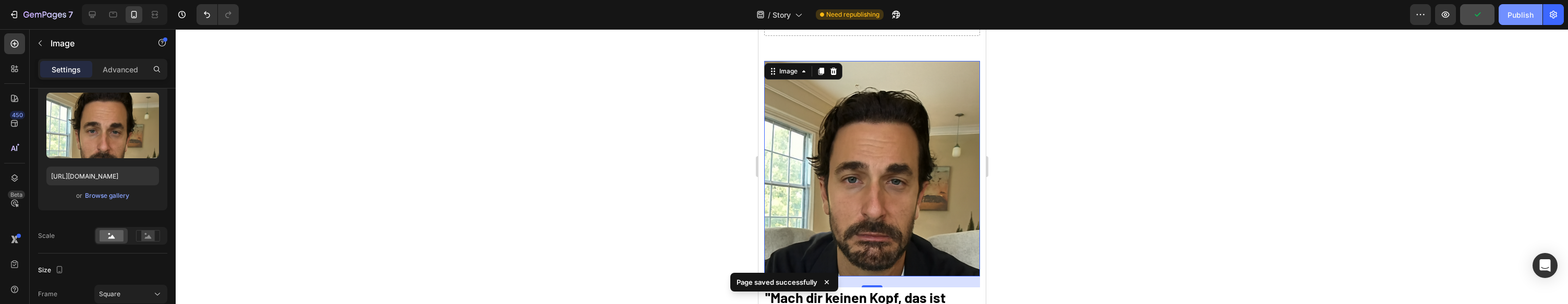
click at [1518, 15] on div "Publish" at bounding box center [1520, 14] width 26 height 11
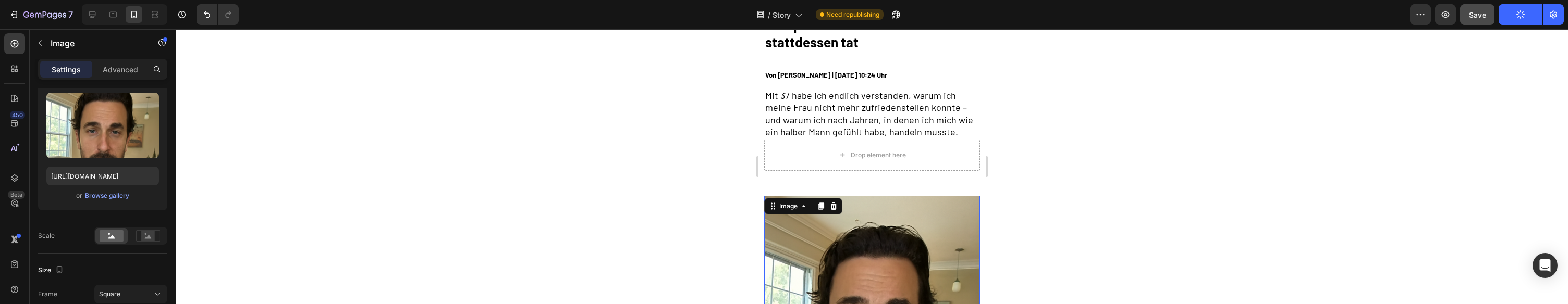
scroll to position [0, 0]
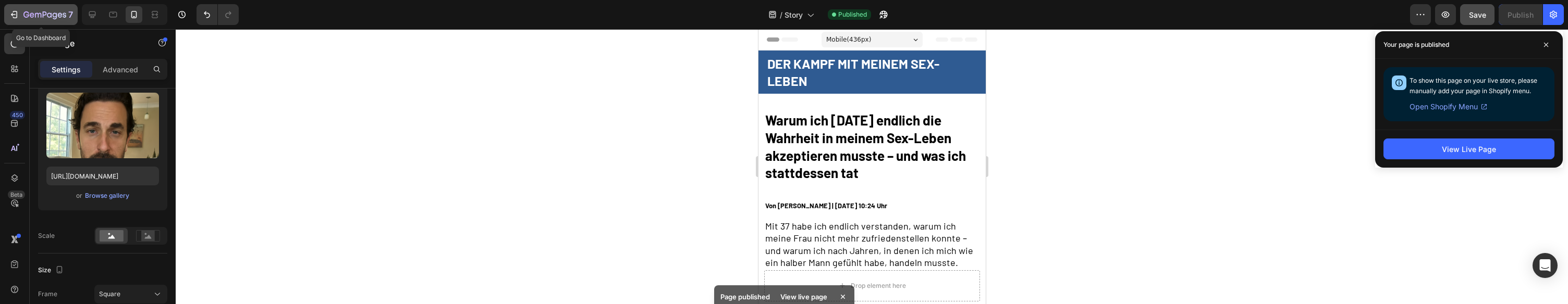
click at [7, 13] on button "7" at bounding box center [41, 14] width 74 height 21
